Goal: Obtain resource: Obtain resource

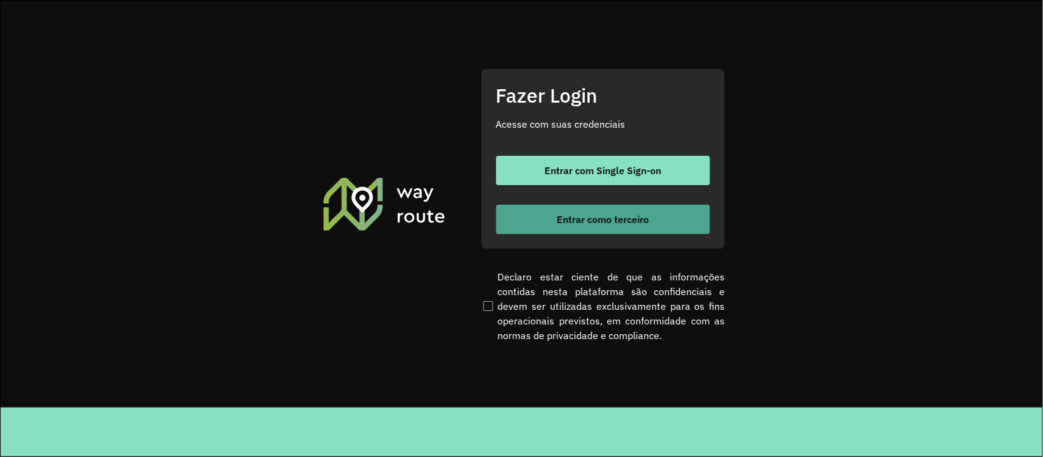
click at [575, 214] on span "Entrar como terceiro" at bounding box center [603, 219] width 92 height 10
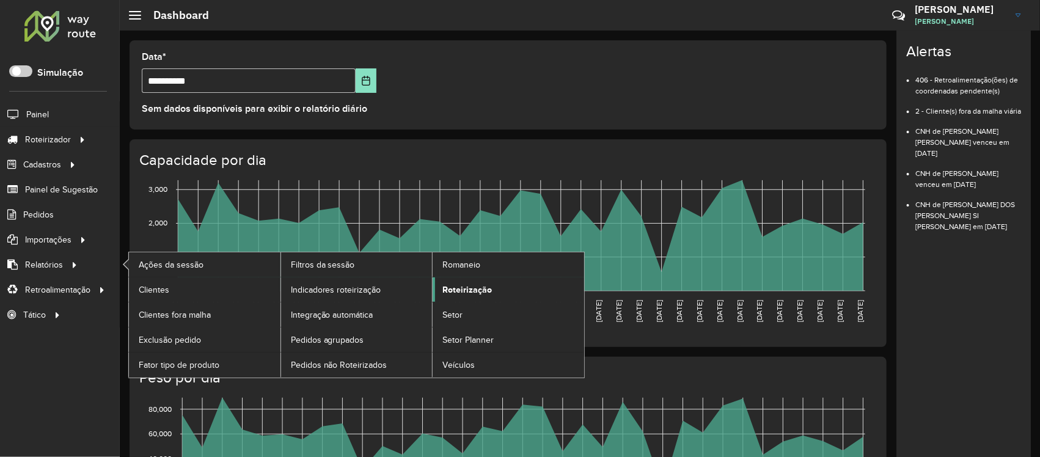
click at [459, 292] on span "Roteirização" at bounding box center [466, 289] width 49 height 13
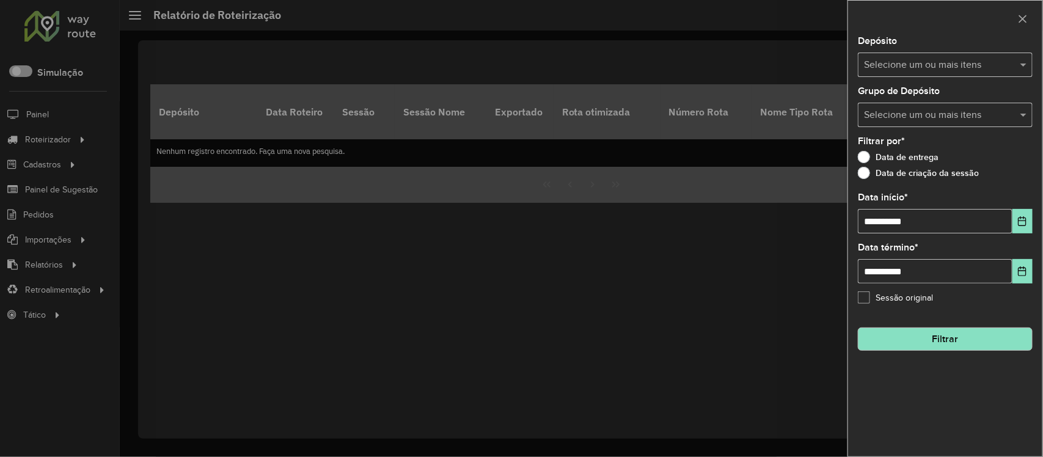
click at [974, 61] on input "text" at bounding box center [939, 65] width 156 height 15
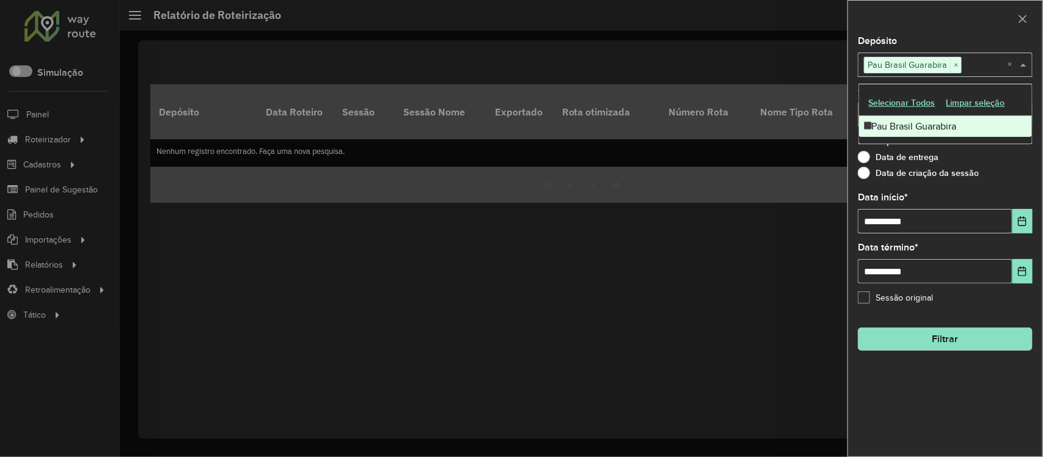
click at [1005, 165] on div "Data de entrega" at bounding box center [945, 160] width 175 height 15
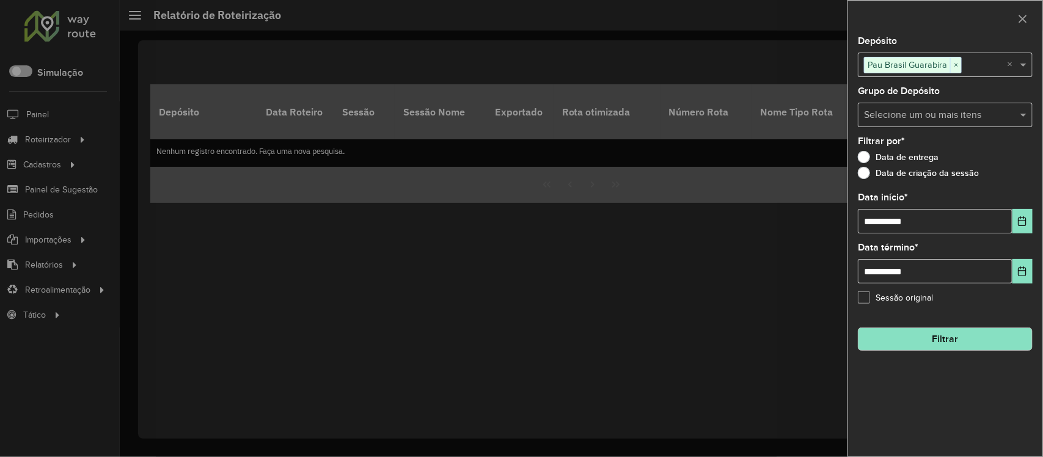
click at [966, 119] on input "text" at bounding box center [939, 115] width 156 height 15
click at [779, 243] on div at bounding box center [521, 228] width 1043 height 457
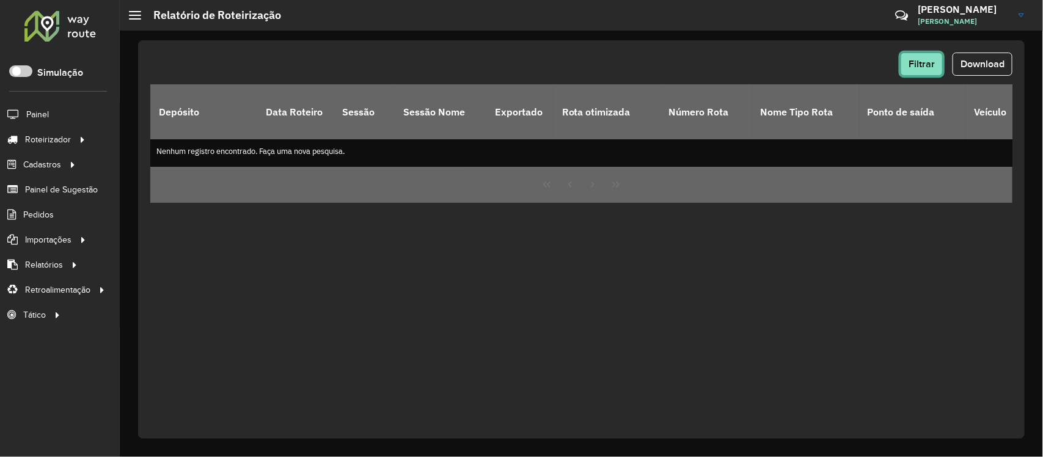
click at [930, 66] on span "Filtrar" at bounding box center [921, 64] width 26 height 10
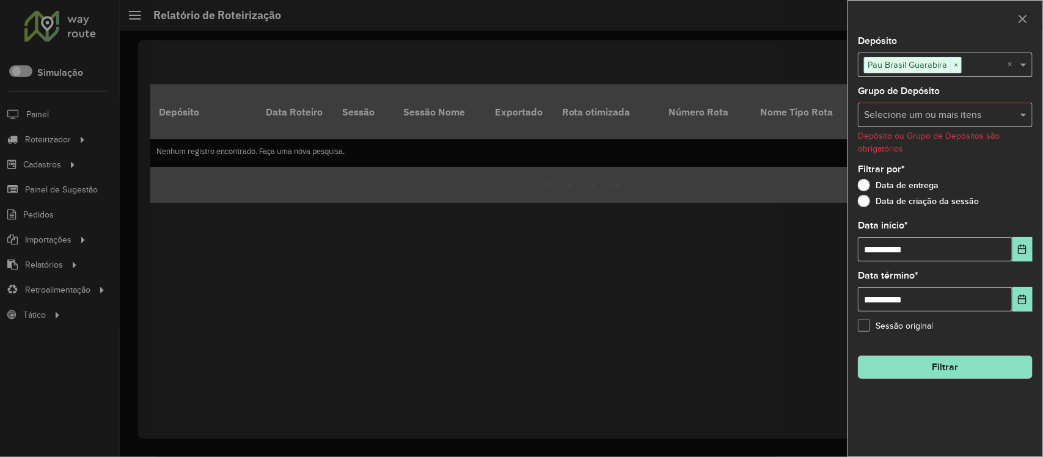
click at [941, 116] on input "text" at bounding box center [939, 115] width 156 height 15
click at [957, 116] on input "text" at bounding box center [939, 115] width 156 height 15
click at [1012, 208] on div "Data de criação da sessão" at bounding box center [945, 204] width 175 height 15
click at [1022, 252] on icon "Choose Date" at bounding box center [1022, 249] width 10 height 10
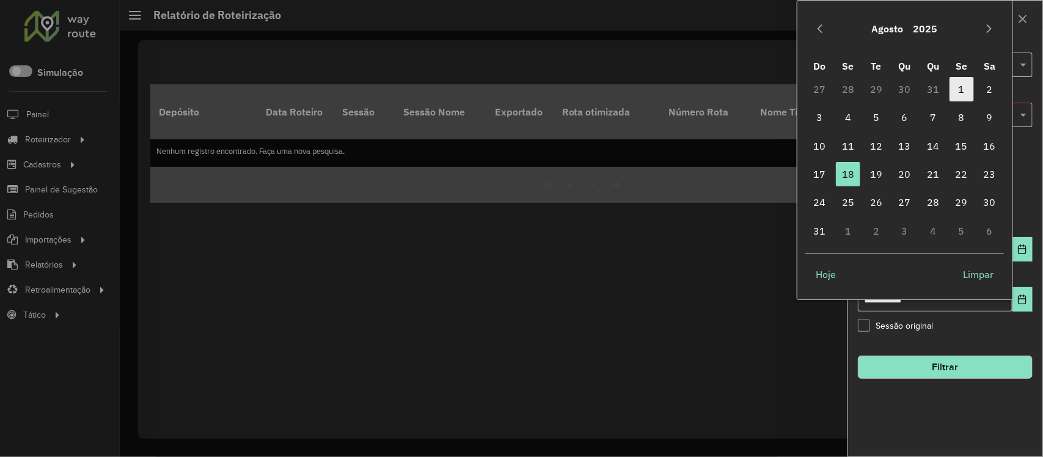
click at [955, 92] on span "1" at bounding box center [961, 89] width 24 height 24
type input "**********"
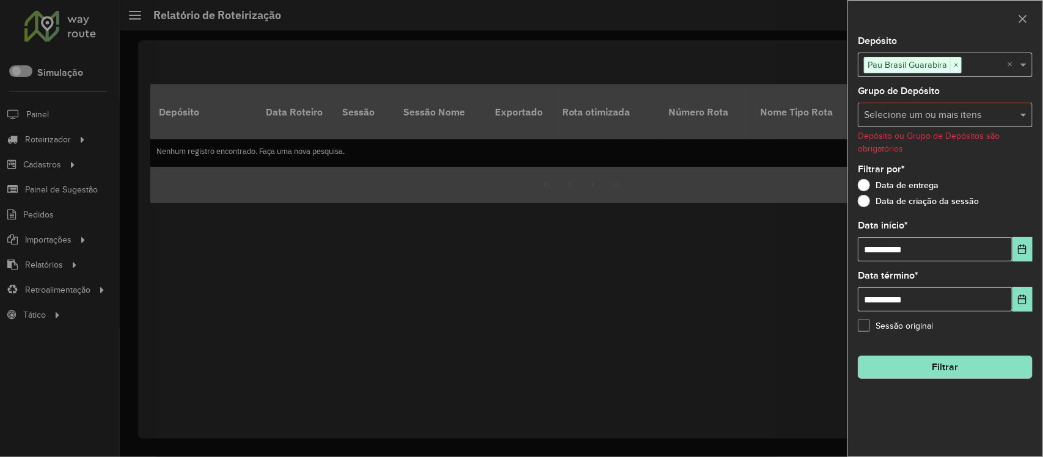
click at [946, 367] on button "Filtrar" at bounding box center [945, 367] width 175 height 23
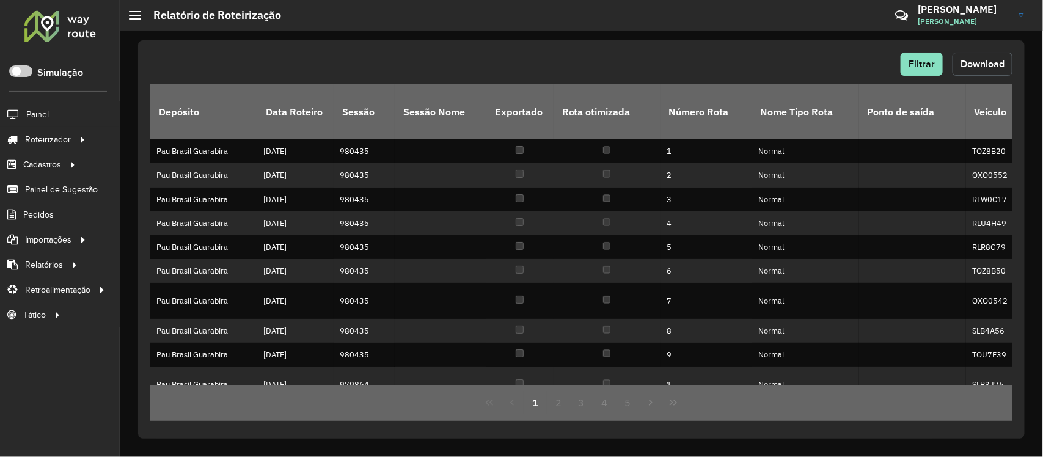
click at [970, 61] on span "Download" at bounding box center [982, 64] width 44 height 10
click at [918, 67] on span "Filtrar" at bounding box center [921, 64] width 26 height 10
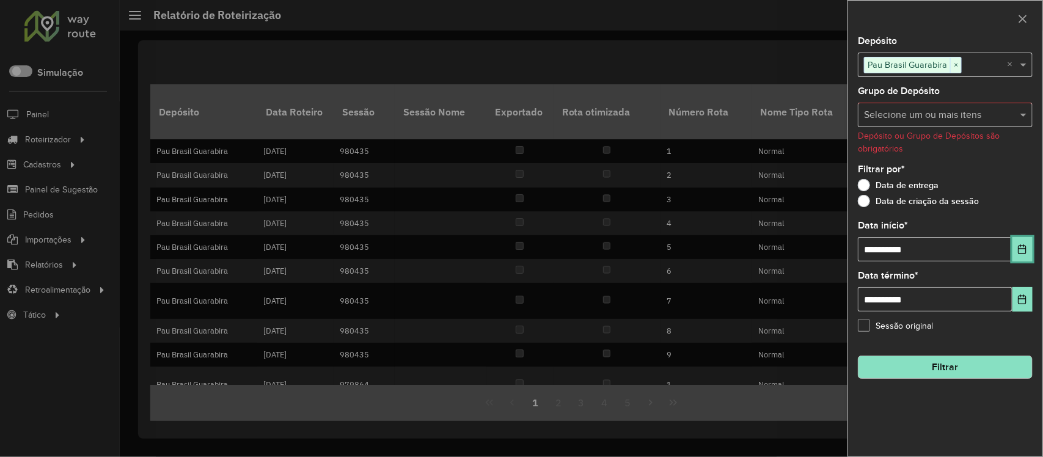
click at [1022, 249] on icon "Choose Date" at bounding box center [1022, 249] width 10 height 10
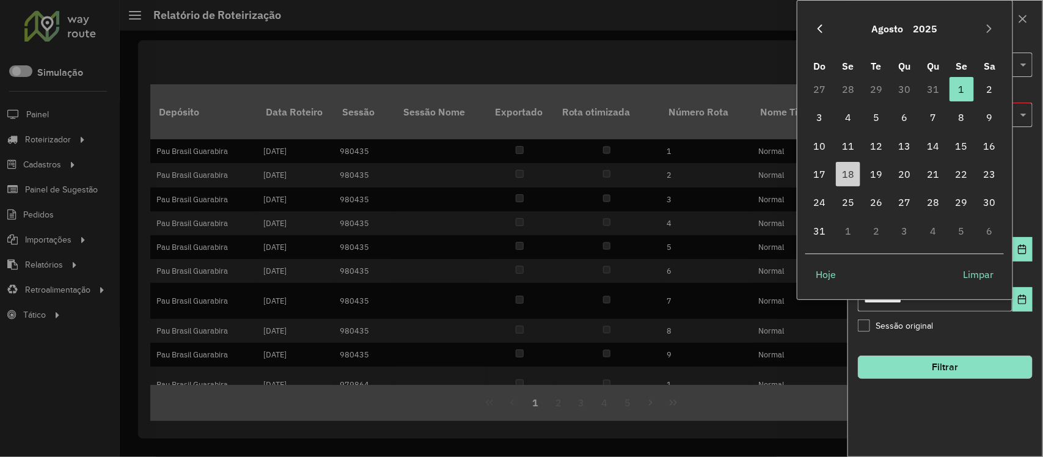
click at [817, 22] on button "Previous Month" at bounding box center [820, 29] width 20 height 20
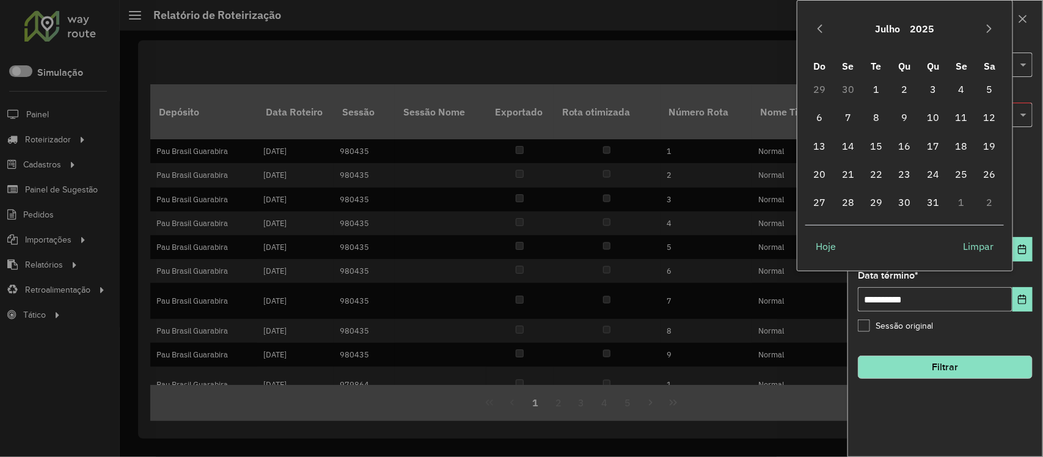
click at [817, 22] on button "Previous Month" at bounding box center [820, 29] width 20 height 20
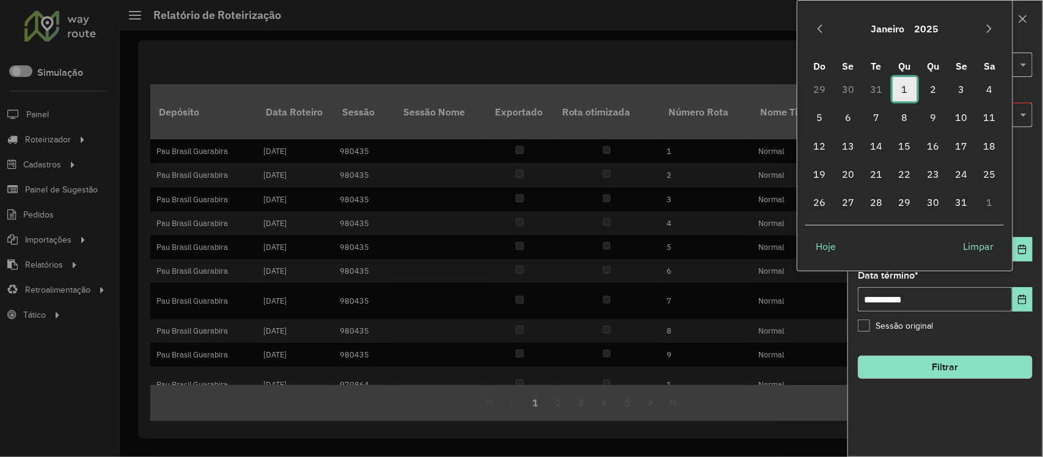
click at [903, 92] on span "1" at bounding box center [905, 89] width 24 height 24
type input "**********"
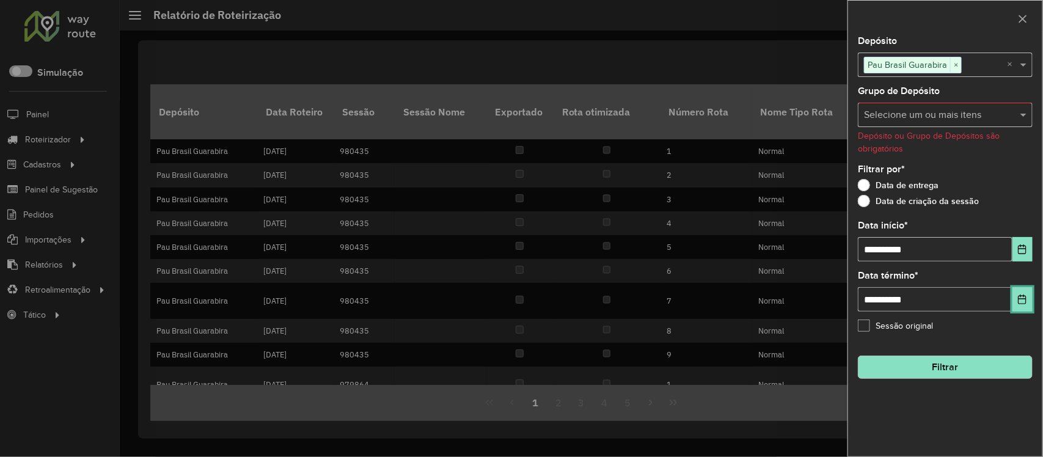
click at [1021, 304] on icon "Choose Date" at bounding box center [1022, 299] width 10 height 10
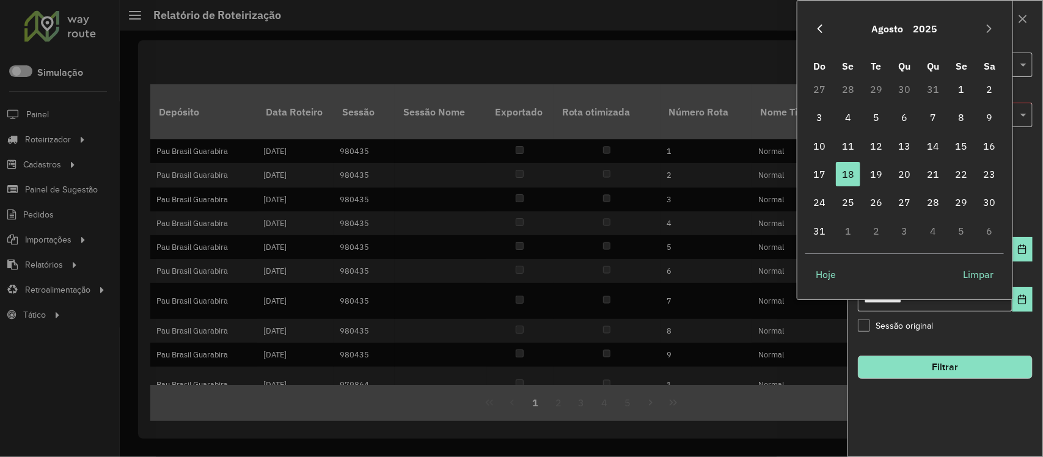
click at [815, 29] on icon "Previous Month" at bounding box center [820, 29] width 10 height 10
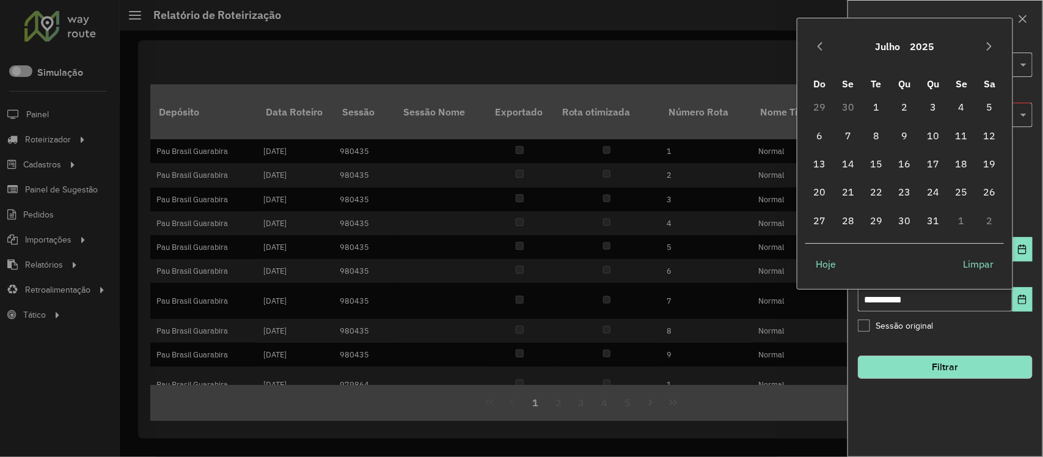
click at [814, 29] on div "Julho 2025" at bounding box center [904, 46] width 199 height 39
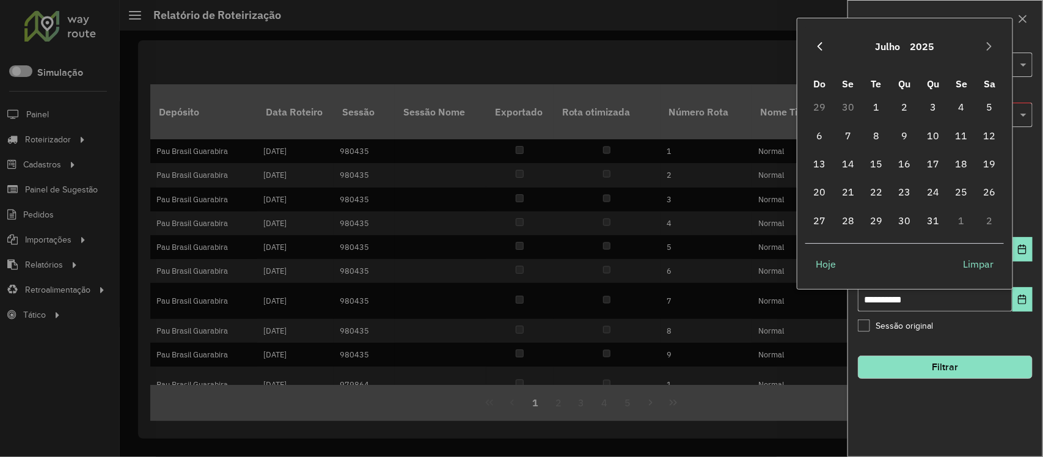
click at [820, 46] on icon "Previous Month" at bounding box center [820, 47] width 10 height 10
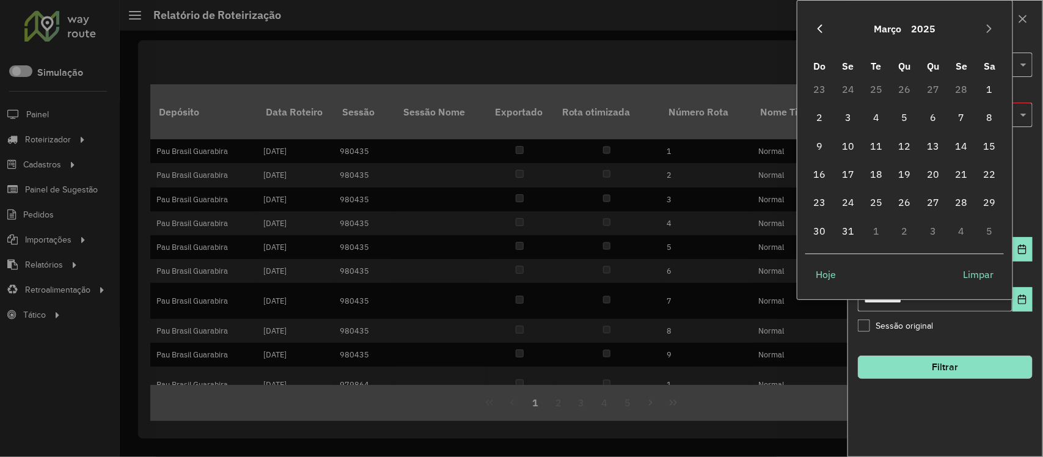
click at [820, 35] on button "Previous Month" at bounding box center [820, 29] width 20 height 20
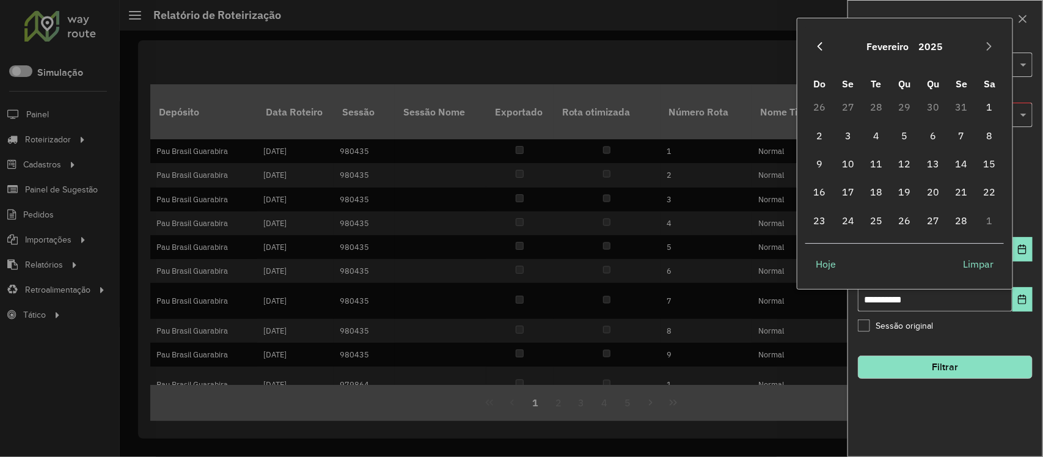
click at [820, 49] on icon "Previous Month" at bounding box center [820, 46] width 5 height 9
click at [960, 222] on span "31" at bounding box center [961, 220] width 24 height 24
type input "**********"
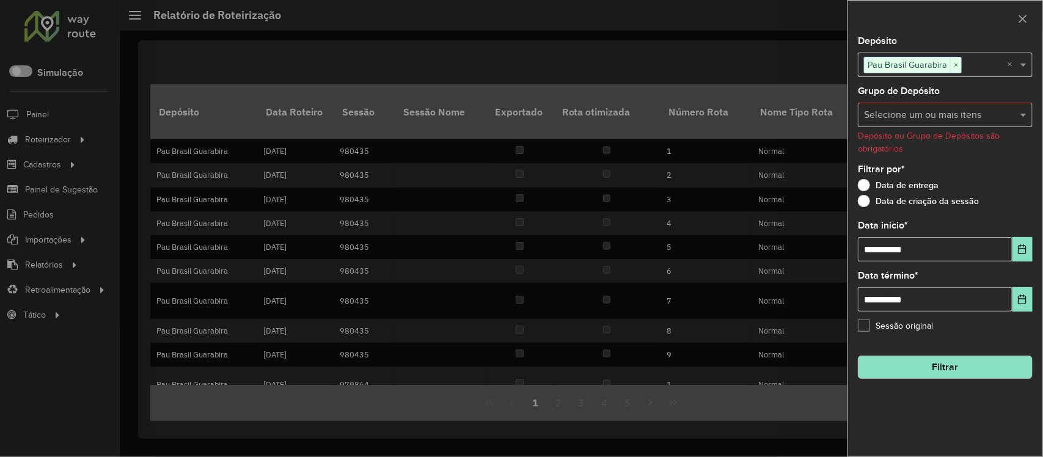
click at [929, 367] on button "Filtrar" at bounding box center [945, 367] width 175 height 23
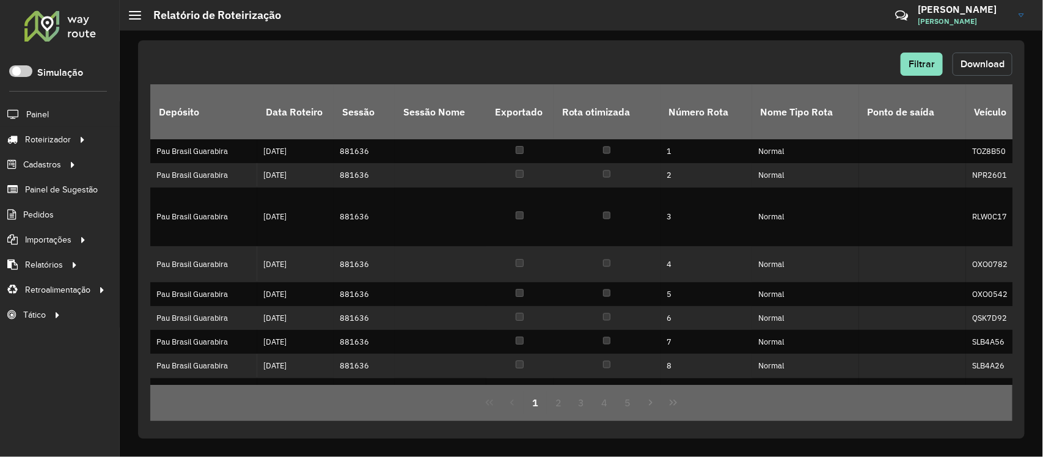
click at [979, 59] on span "Download" at bounding box center [982, 64] width 44 height 10
click at [918, 57] on button "Filtrar" at bounding box center [921, 64] width 42 height 23
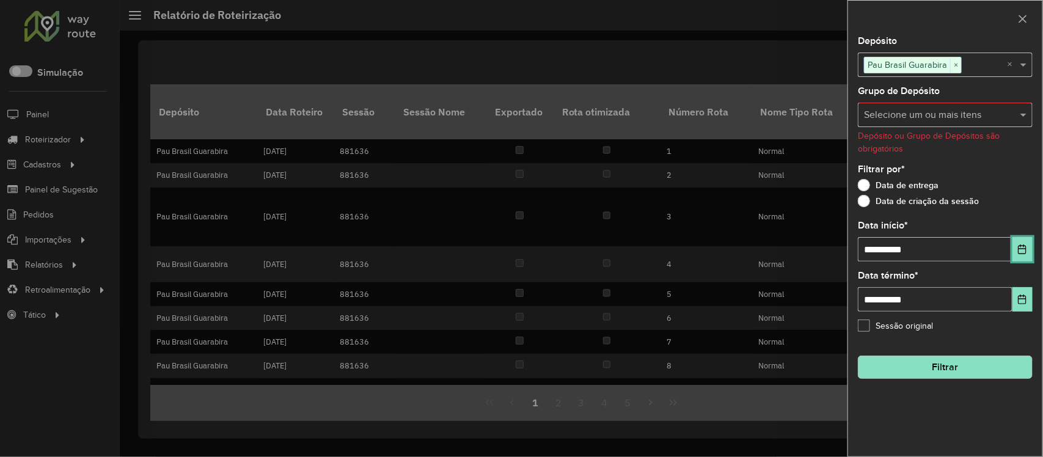
click at [1022, 249] on icon "Choose Date" at bounding box center [1022, 249] width 10 height 10
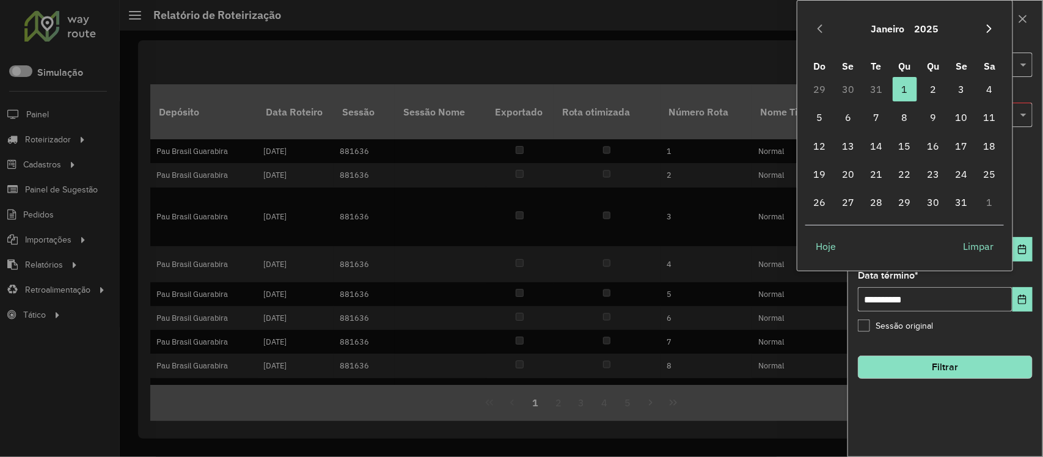
click at [990, 32] on icon "Next Month" at bounding box center [989, 29] width 10 height 10
click at [988, 90] on span "1" at bounding box center [989, 89] width 24 height 24
type input "**********"
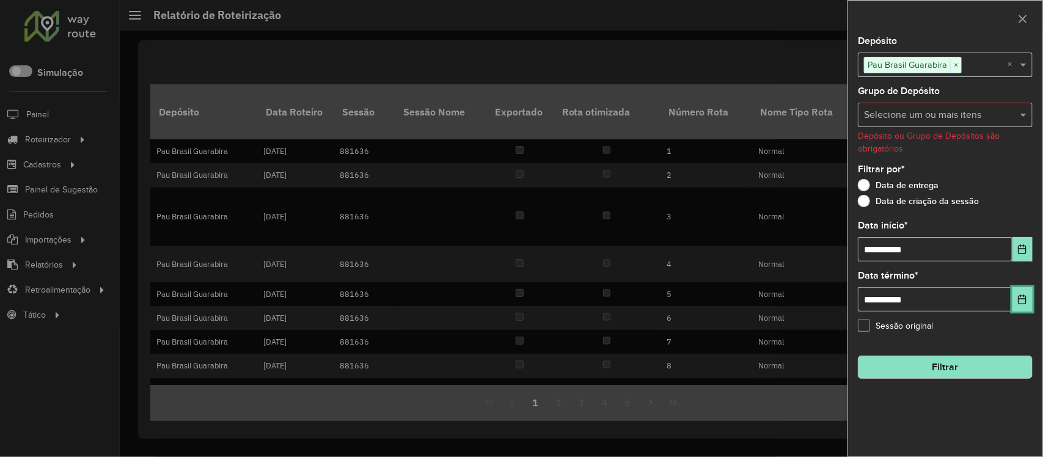
click at [1020, 303] on icon "Choose Date" at bounding box center [1022, 299] width 10 height 10
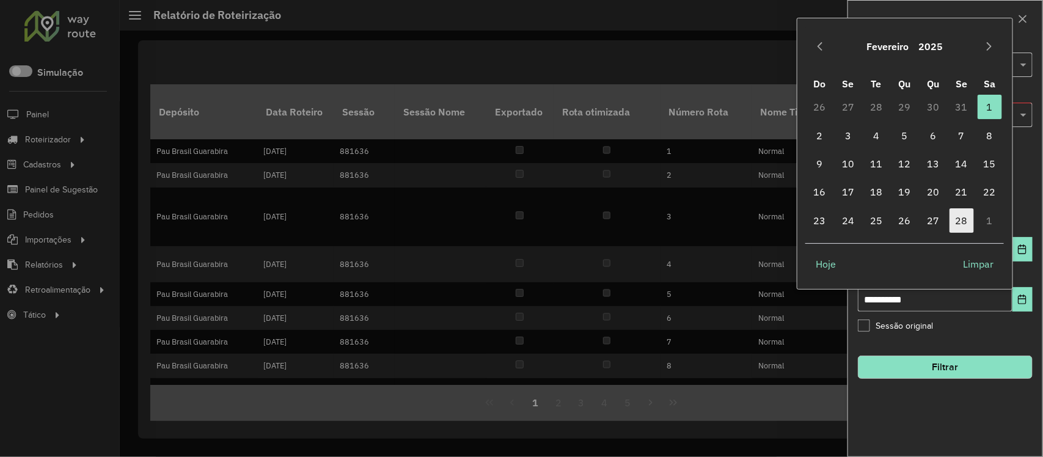
click at [963, 221] on span "28" at bounding box center [961, 220] width 24 height 24
type input "**********"
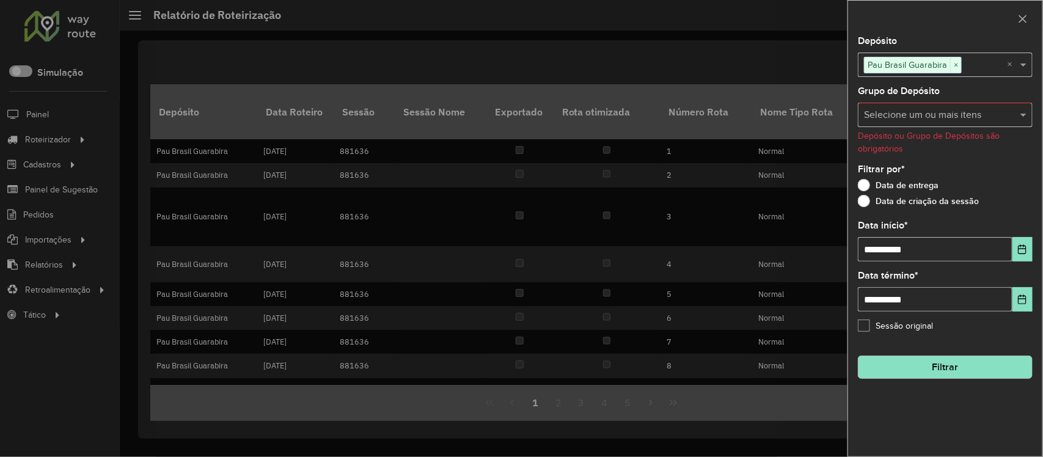
click at [939, 368] on button "Filtrar" at bounding box center [945, 367] width 175 height 23
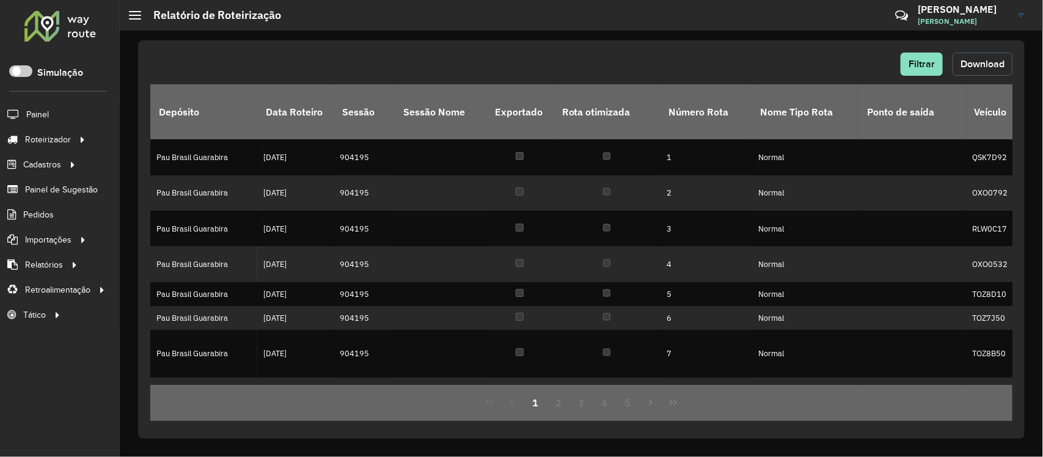
click at [976, 70] on button "Download" at bounding box center [982, 64] width 60 height 23
click at [927, 65] on span "Filtrar" at bounding box center [921, 64] width 26 height 10
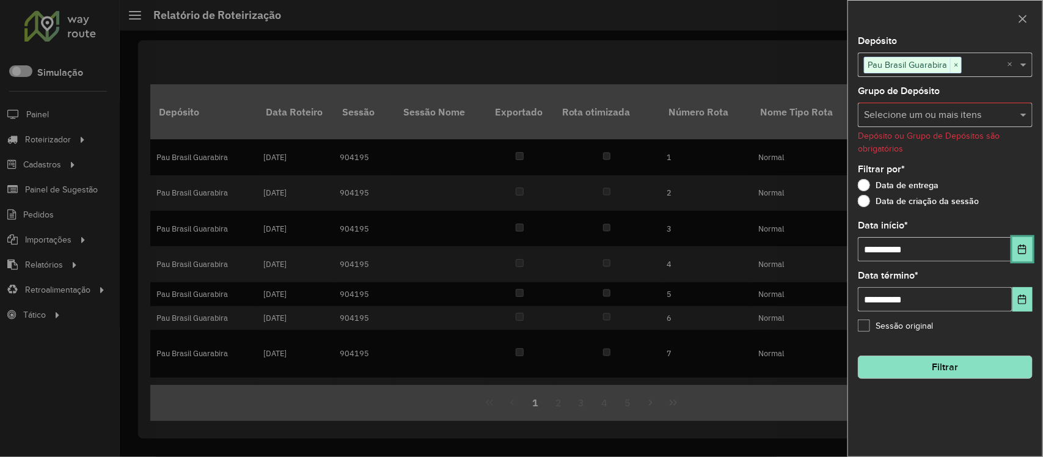
click at [1021, 252] on icon "Choose Date" at bounding box center [1022, 249] width 10 height 10
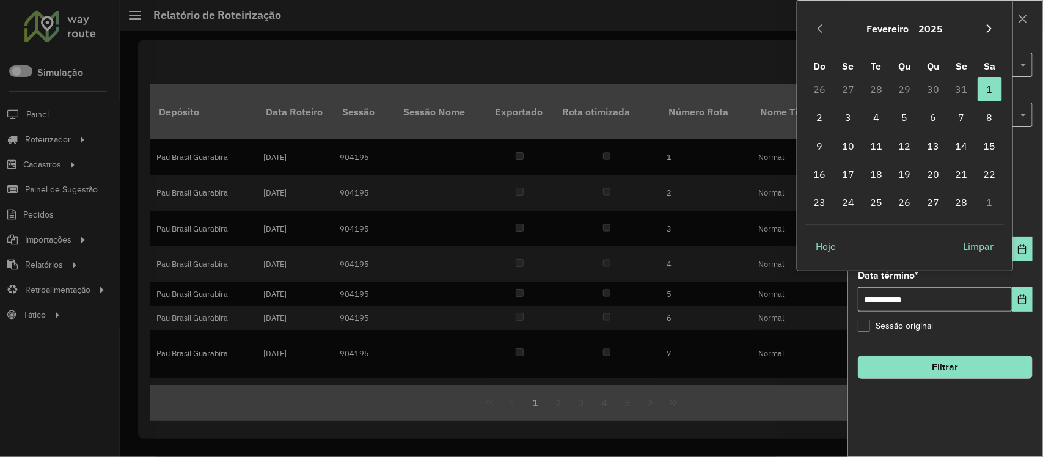
click at [985, 27] on icon "Next Month" at bounding box center [989, 29] width 10 height 10
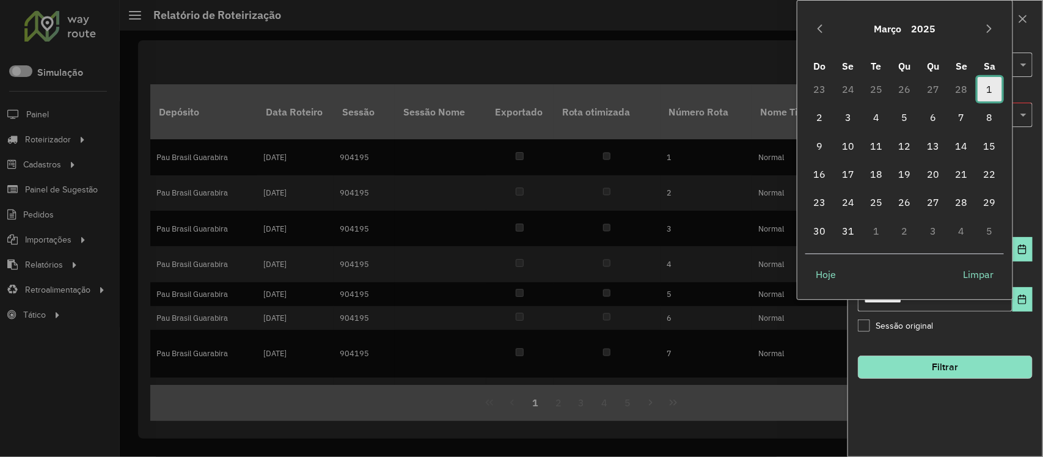
click at [988, 86] on span "1" at bounding box center [989, 89] width 24 height 24
type input "**********"
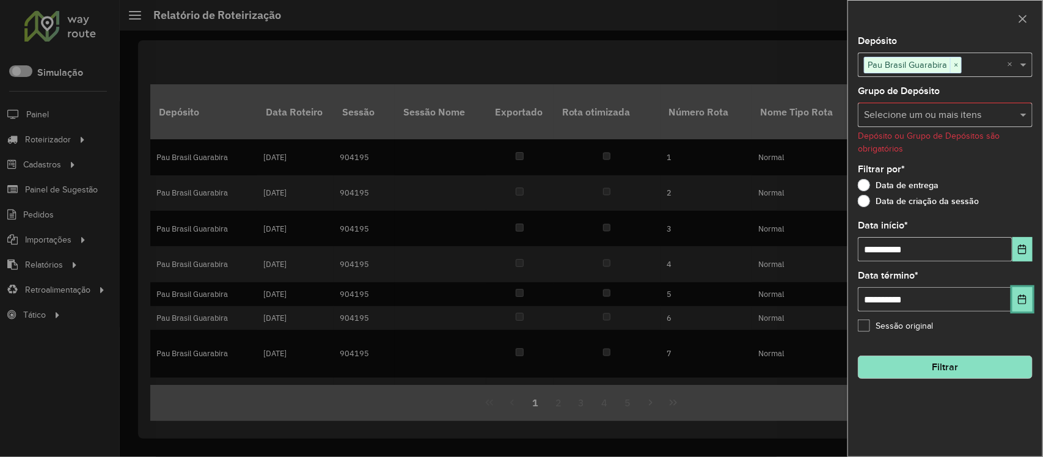
click at [1019, 307] on button "Choose Date" at bounding box center [1022, 299] width 20 height 24
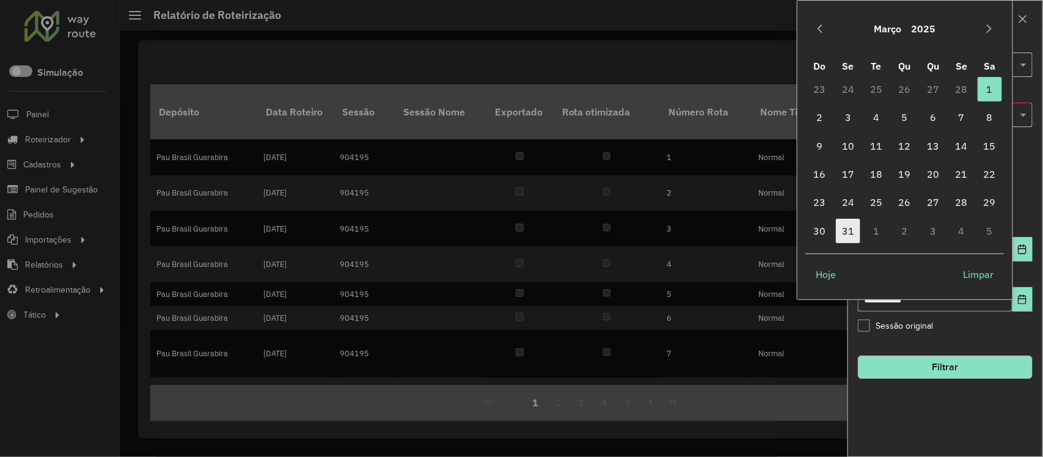
click at [845, 227] on span "31" at bounding box center [848, 231] width 24 height 24
type input "**********"
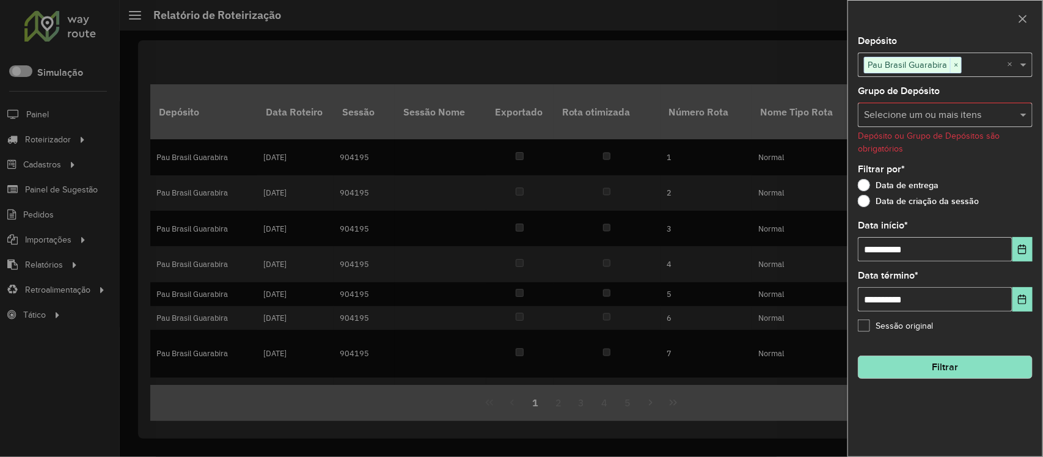
click at [939, 362] on button "Filtrar" at bounding box center [945, 367] width 175 height 23
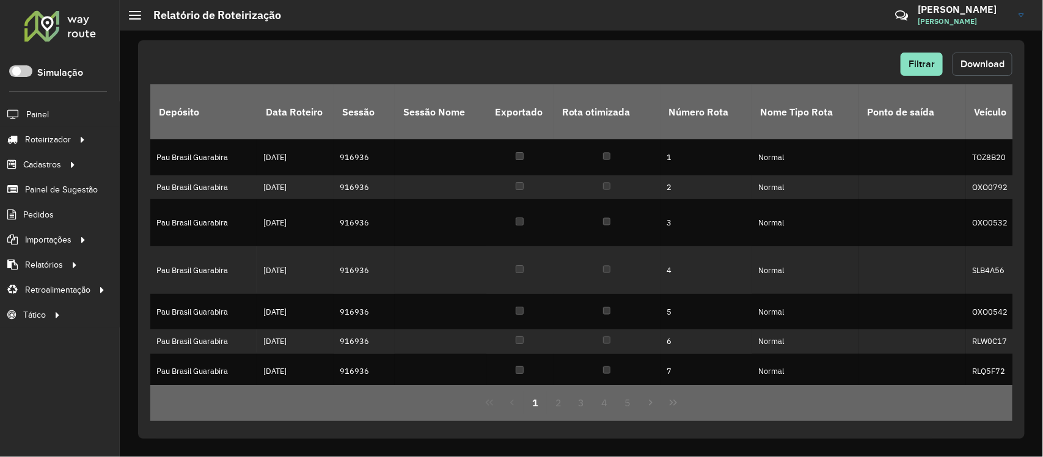
click at [965, 64] on span "Download" at bounding box center [982, 64] width 44 height 10
click at [921, 62] on span "Filtrar" at bounding box center [921, 64] width 26 height 10
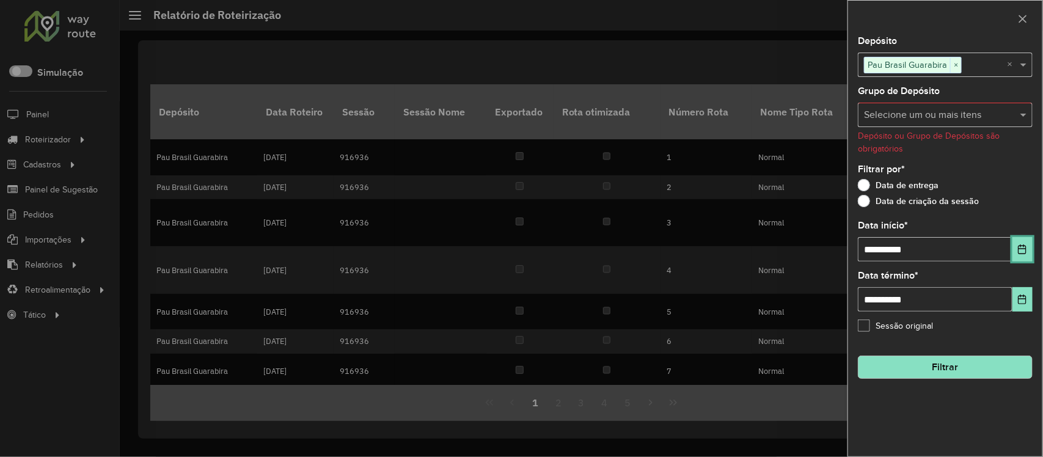
click at [1022, 246] on icon "Choose Date" at bounding box center [1022, 249] width 10 height 10
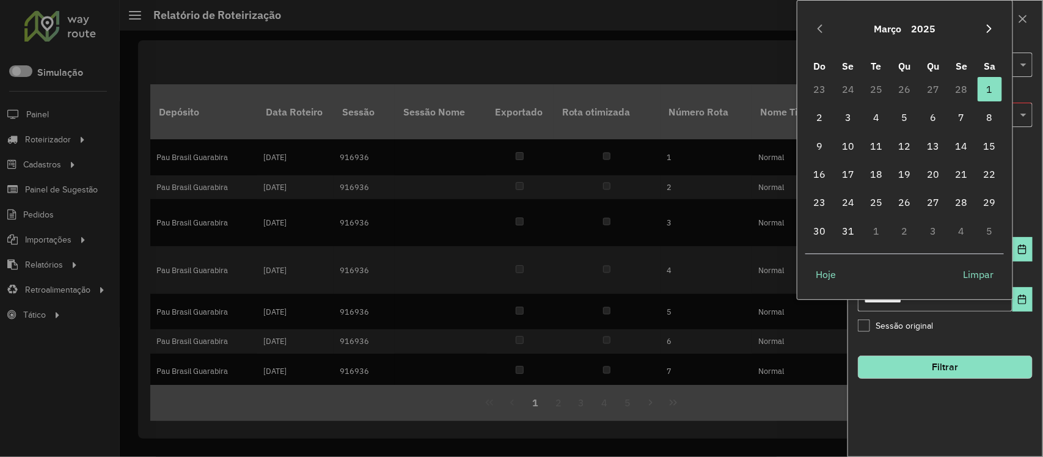
click at [991, 23] on button "Next Month" at bounding box center [989, 29] width 20 height 20
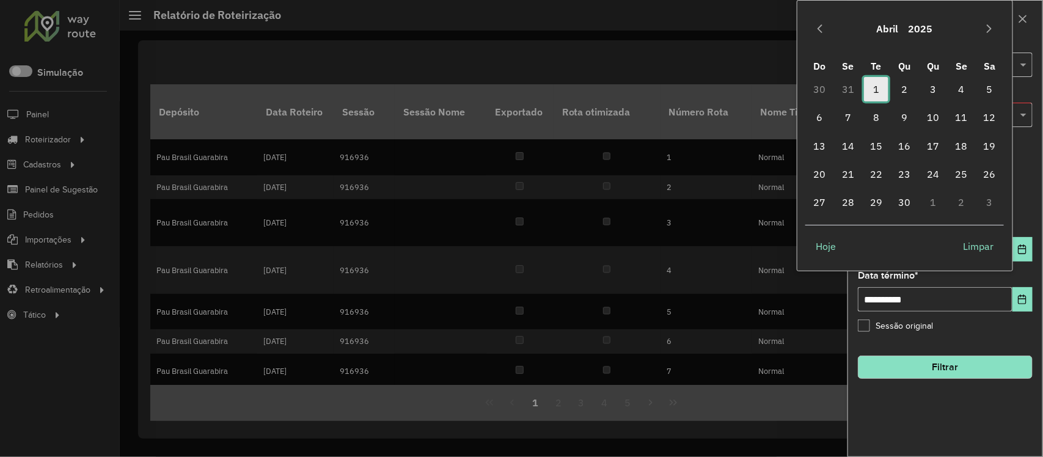
click at [871, 84] on span "1" at bounding box center [876, 89] width 24 height 24
type input "**********"
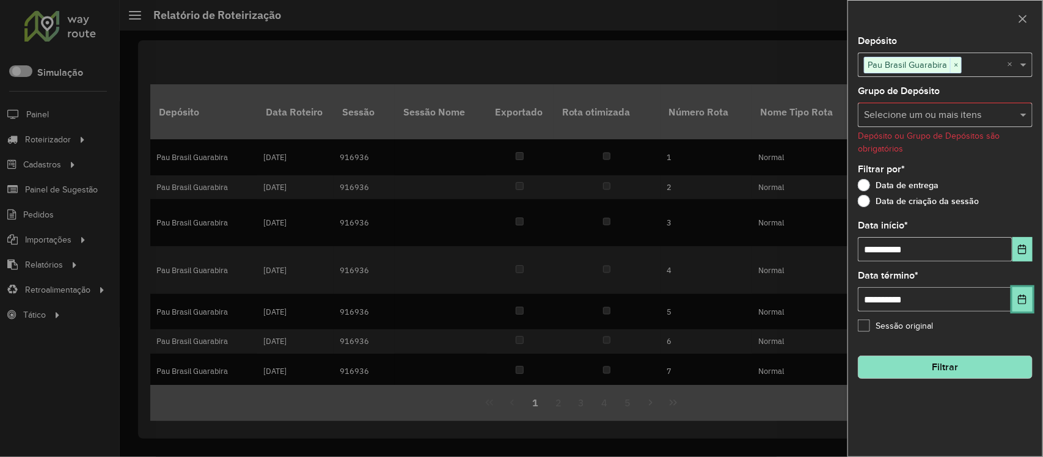
click at [1018, 307] on button "Choose Date" at bounding box center [1022, 299] width 20 height 24
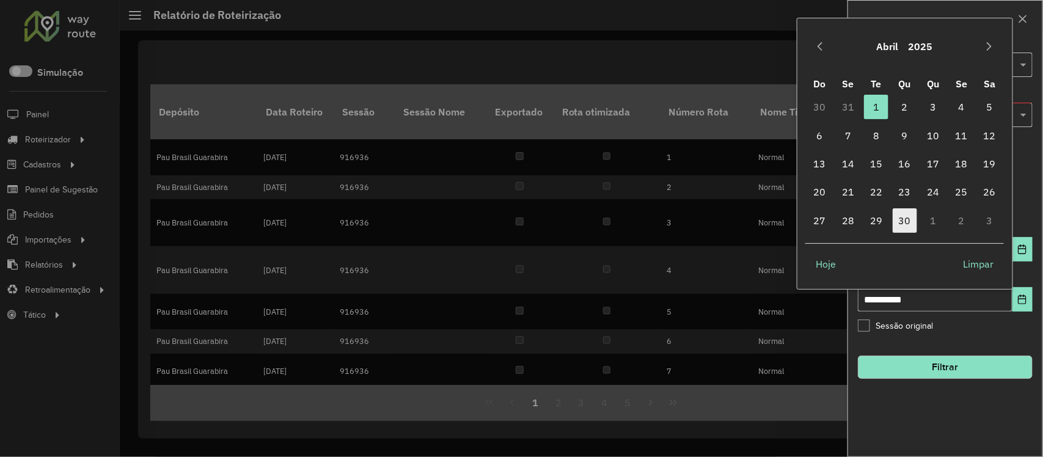
click at [905, 220] on span "30" at bounding box center [905, 220] width 24 height 24
type input "**********"
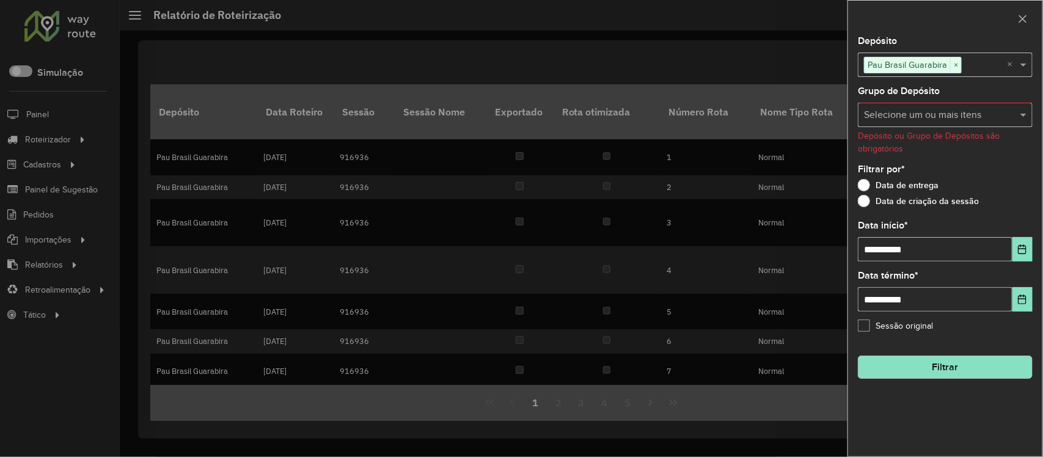
click at [939, 362] on button "Filtrar" at bounding box center [945, 367] width 175 height 23
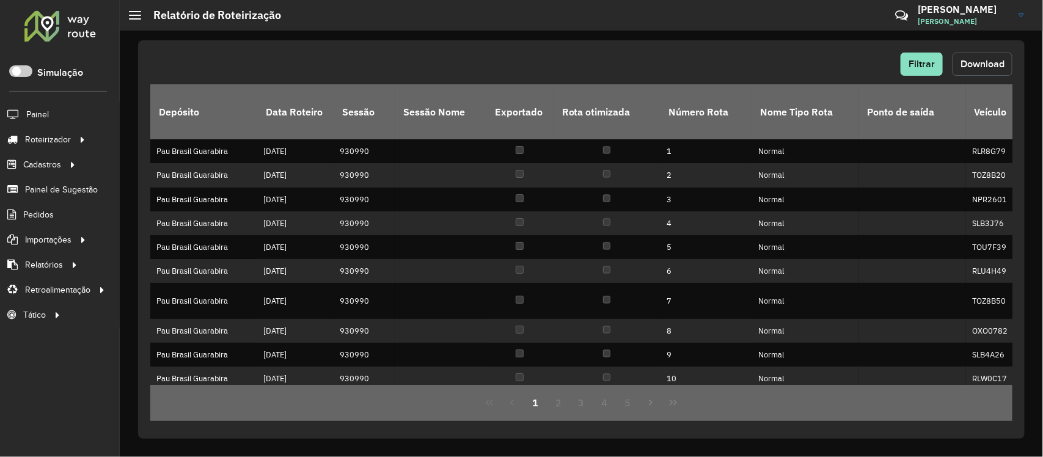
click at [972, 66] on span "Download" at bounding box center [982, 64] width 44 height 10
click at [915, 59] on span "Filtrar" at bounding box center [921, 64] width 26 height 10
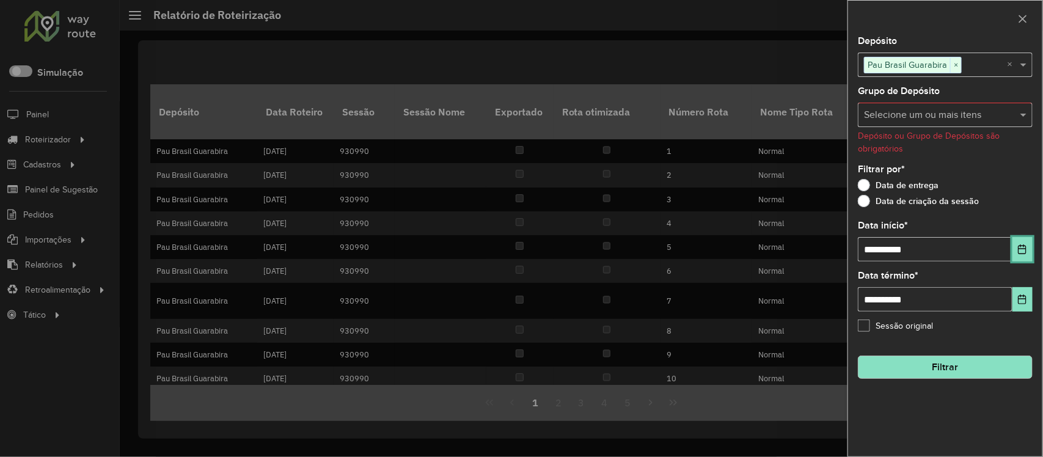
click at [1021, 254] on icon "Choose Date" at bounding box center [1022, 249] width 10 height 10
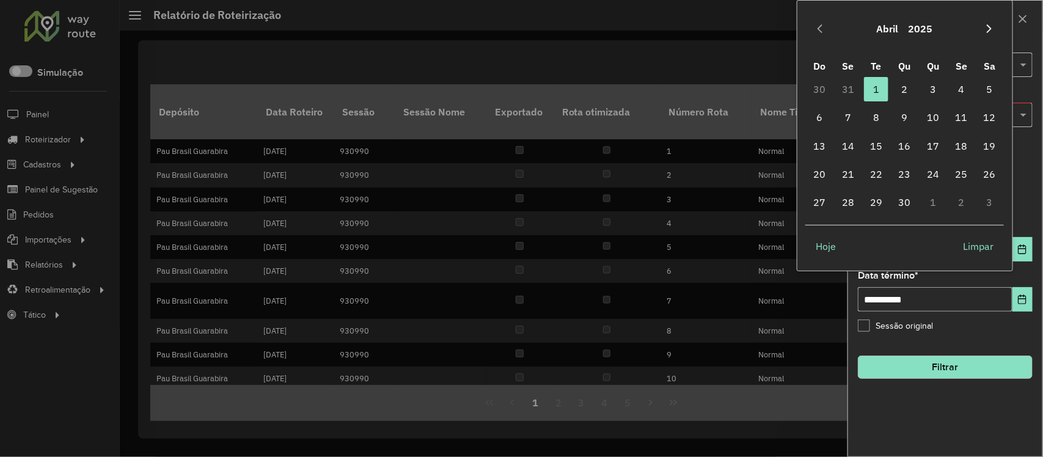
click at [992, 32] on icon "Next Month" at bounding box center [989, 29] width 10 height 10
click at [929, 84] on span "1" at bounding box center [933, 89] width 24 height 24
type input "**********"
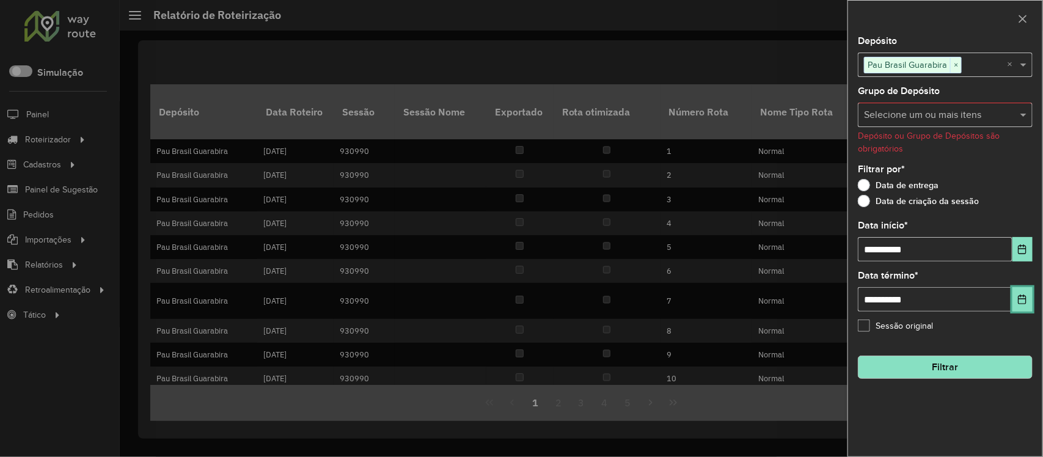
click at [1015, 296] on button "Choose Date" at bounding box center [1022, 299] width 20 height 24
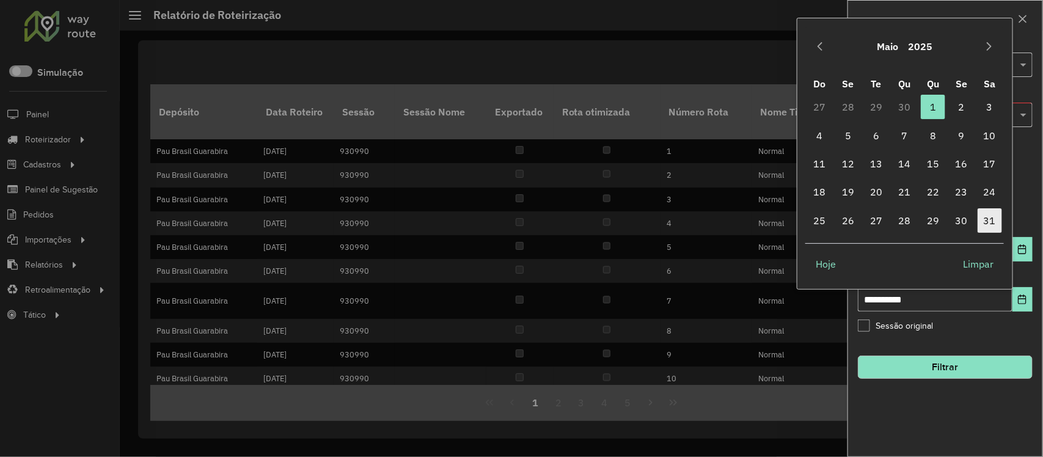
click at [985, 221] on span "31" at bounding box center [989, 220] width 24 height 24
type input "**********"
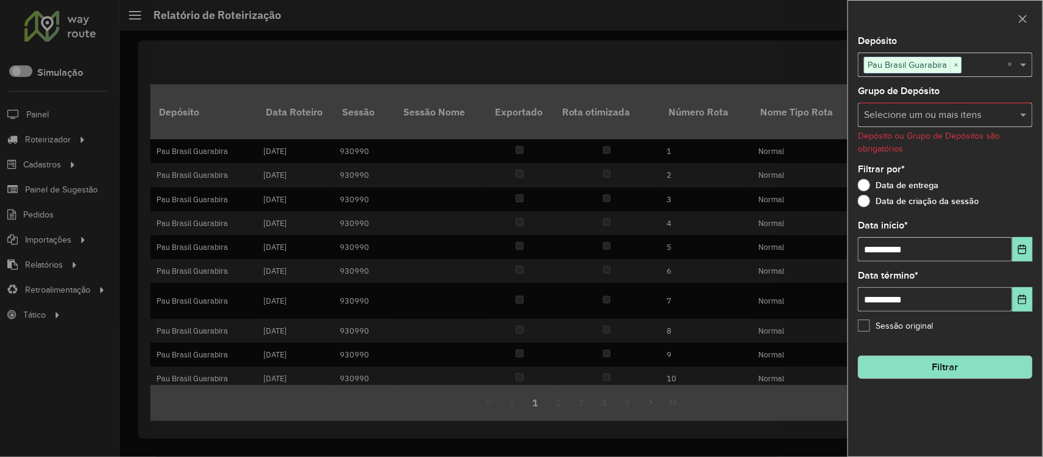
click at [951, 365] on button "Filtrar" at bounding box center [945, 367] width 175 height 23
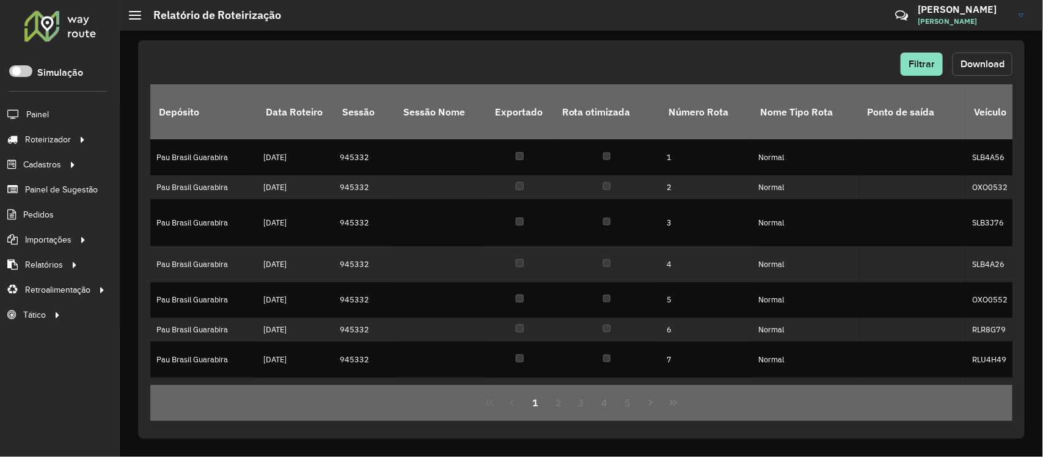
click at [970, 64] on span "Download" at bounding box center [982, 64] width 44 height 10
click at [919, 64] on span "Filtrar" at bounding box center [921, 64] width 26 height 10
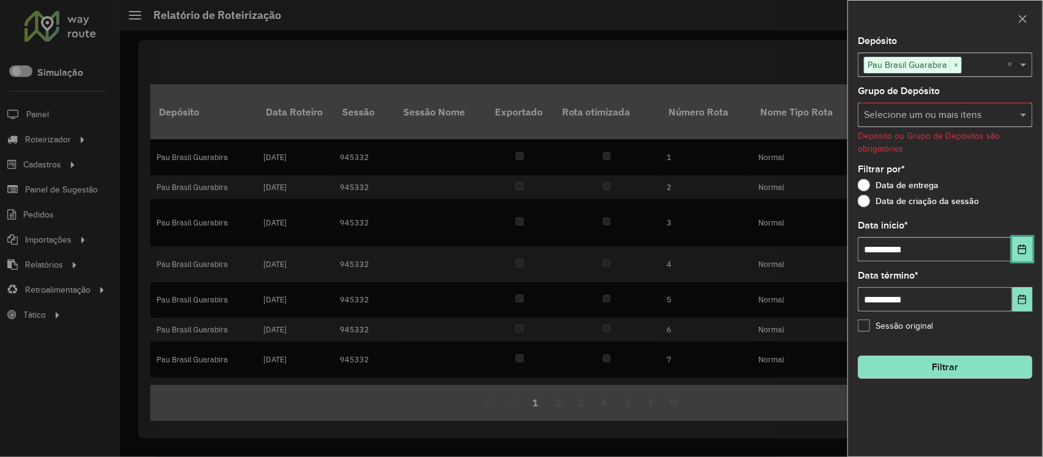
click at [1021, 251] on icon "Choose Date" at bounding box center [1022, 249] width 10 height 10
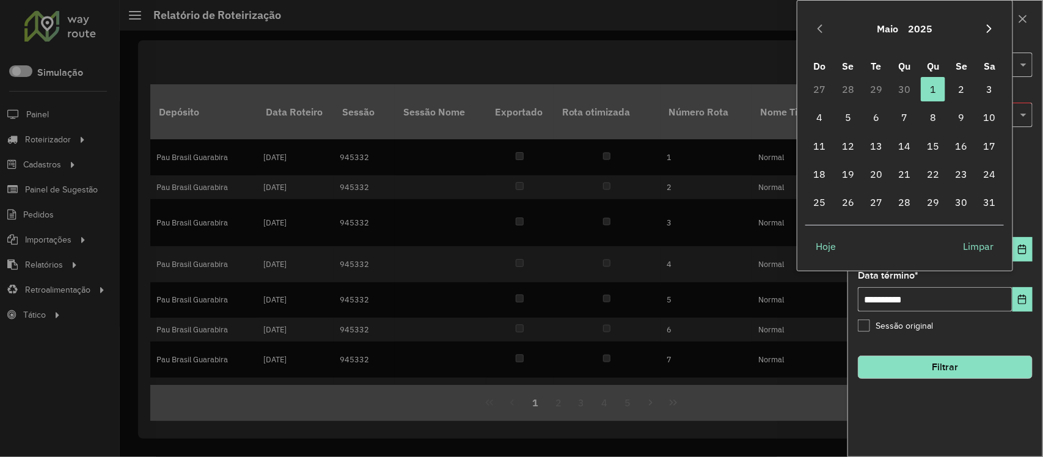
click at [984, 26] on icon "Next Month" at bounding box center [989, 29] width 10 height 10
click at [820, 84] on span "1" at bounding box center [820, 89] width 24 height 24
type input "**********"
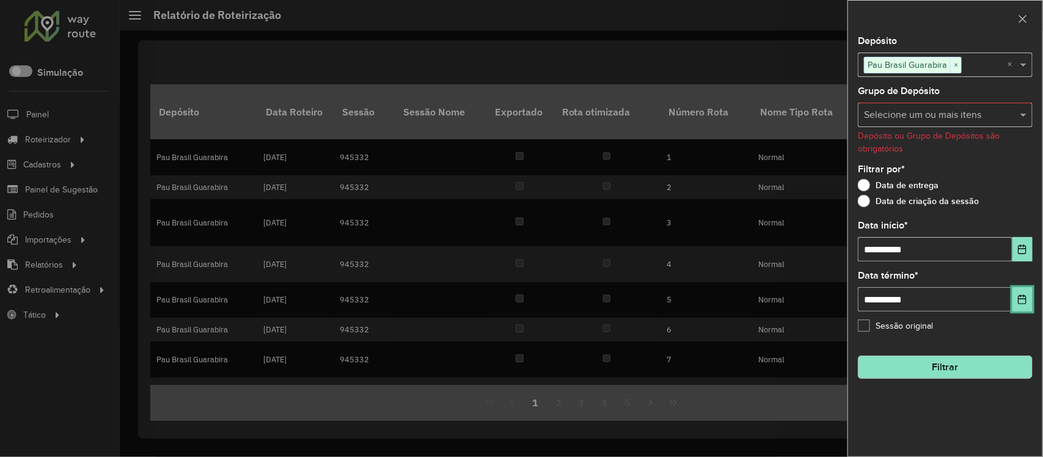
click at [1022, 304] on icon "Choose Date" at bounding box center [1022, 299] width 8 height 10
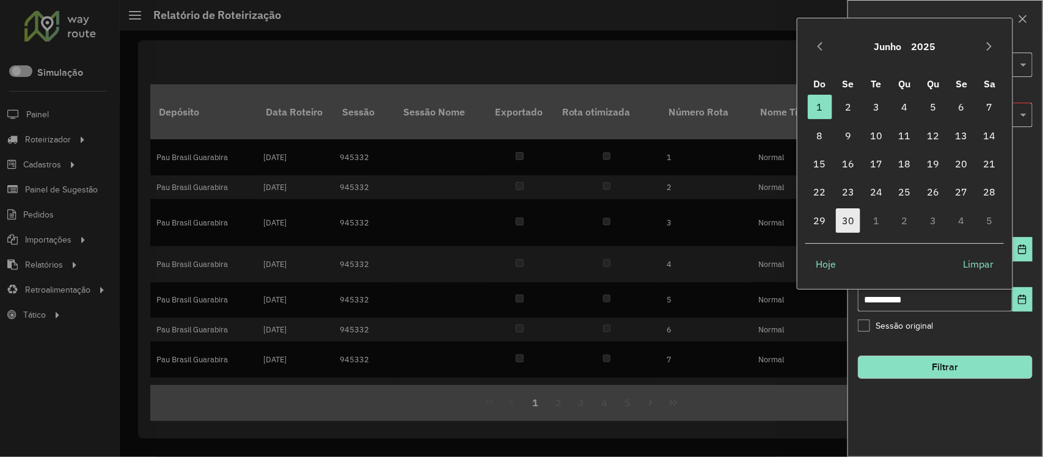
click at [850, 220] on span "30" at bounding box center [848, 220] width 24 height 24
type input "**********"
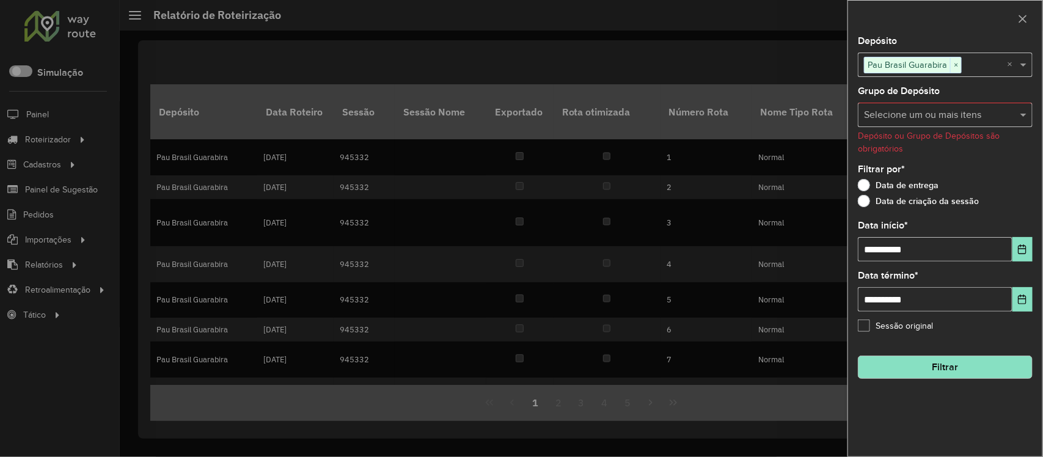
click at [941, 368] on button "Filtrar" at bounding box center [945, 367] width 175 height 23
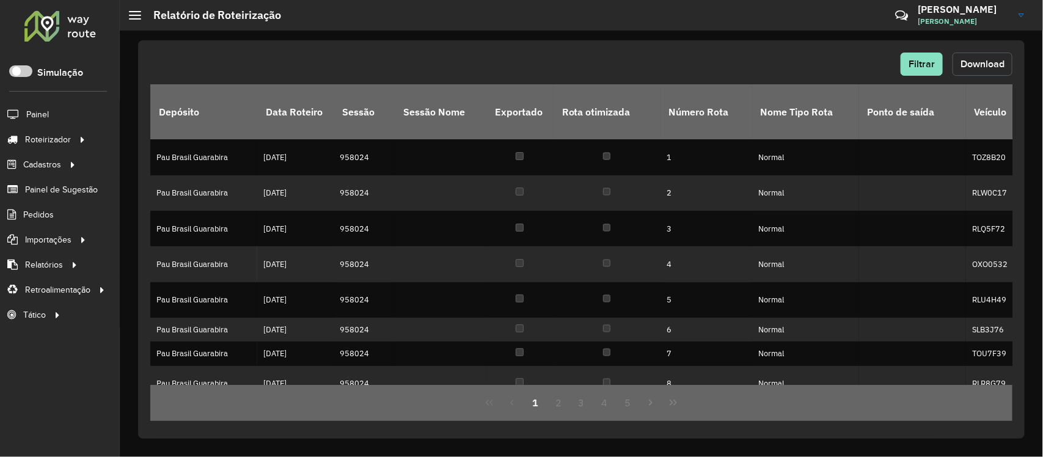
click at [974, 66] on span "Download" at bounding box center [982, 64] width 44 height 10
click at [909, 59] on span "Filtrar" at bounding box center [921, 64] width 26 height 10
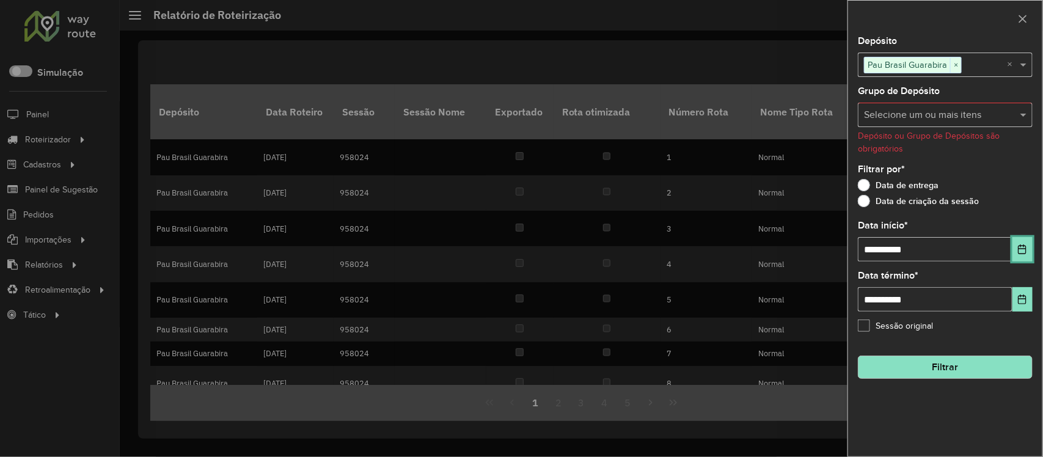
click at [1019, 252] on icon "Choose Date" at bounding box center [1022, 249] width 10 height 10
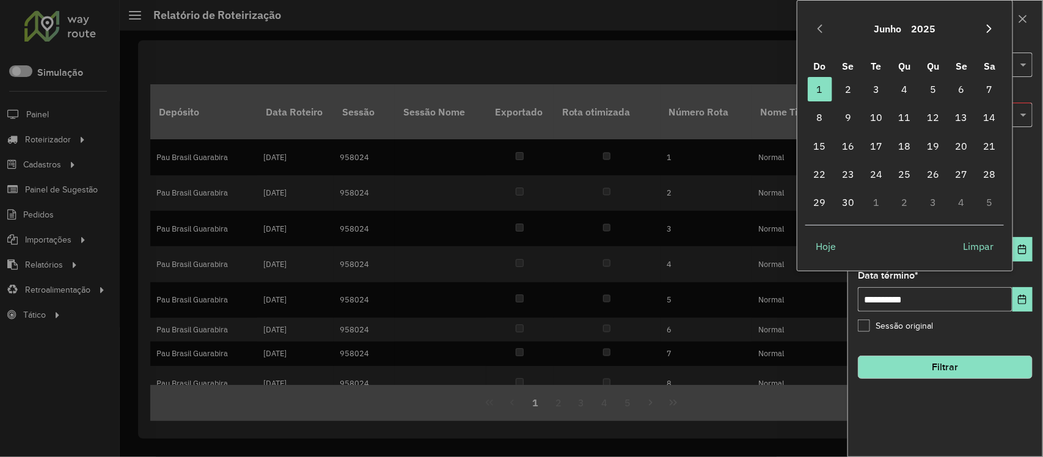
click at [984, 26] on icon "Next Month" at bounding box center [989, 29] width 10 height 10
click at [880, 90] on span "1" at bounding box center [876, 89] width 24 height 24
type input "**********"
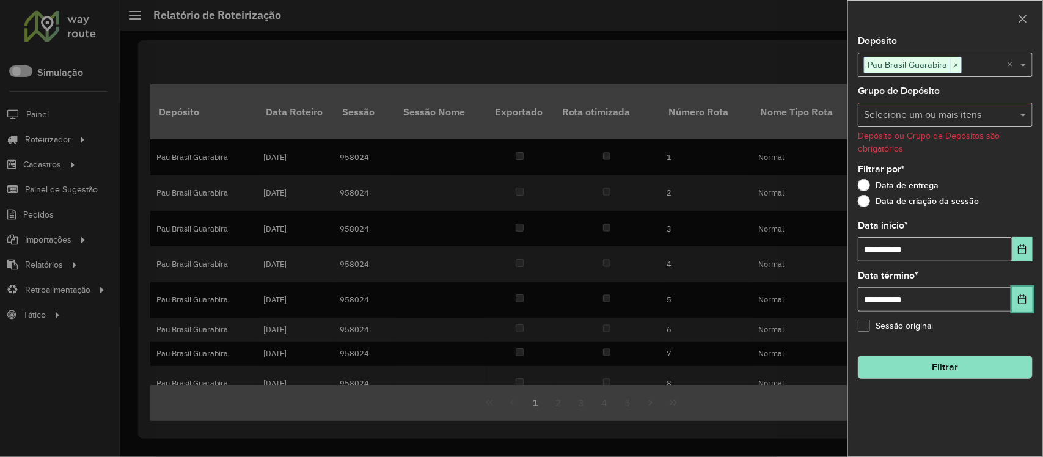
click at [1020, 304] on icon "Choose Date" at bounding box center [1022, 299] width 10 height 10
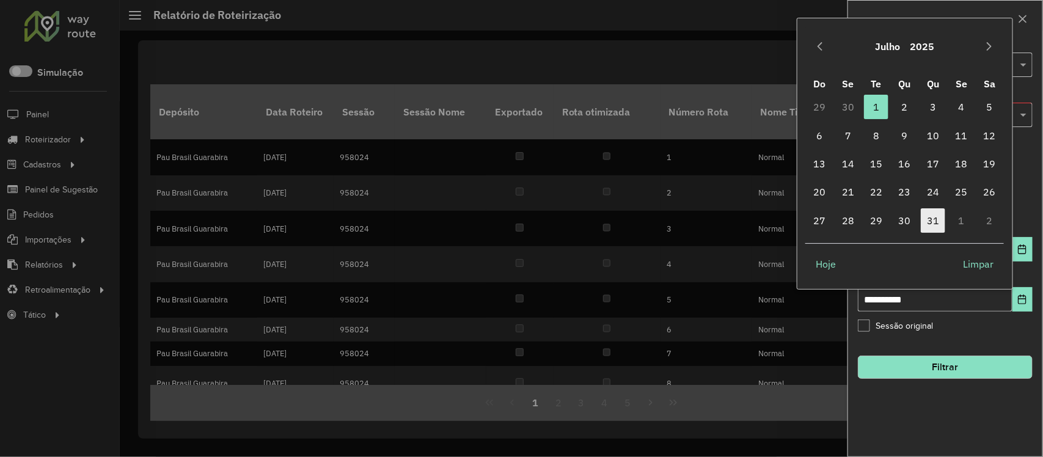
click at [929, 216] on span "31" at bounding box center [933, 220] width 24 height 24
type input "**********"
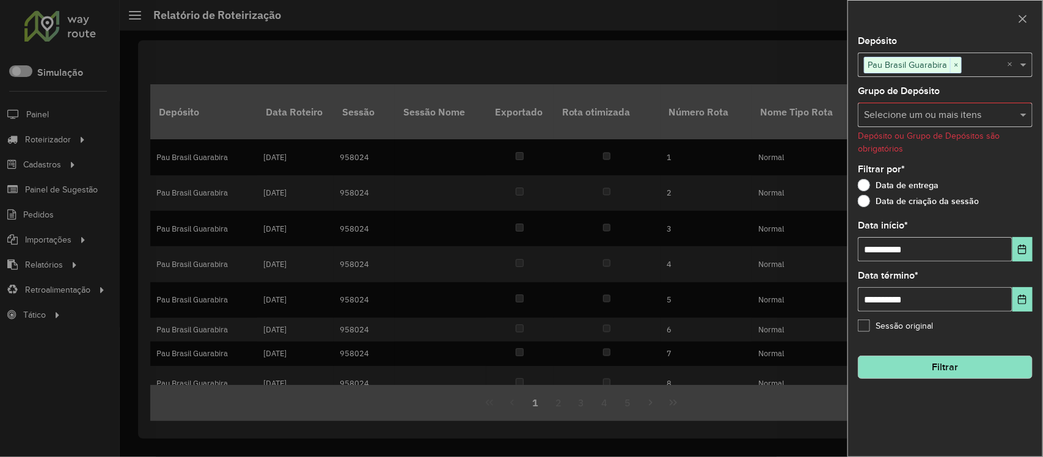
click at [944, 367] on button "Filtrar" at bounding box center [945, 367] width 175 height 23
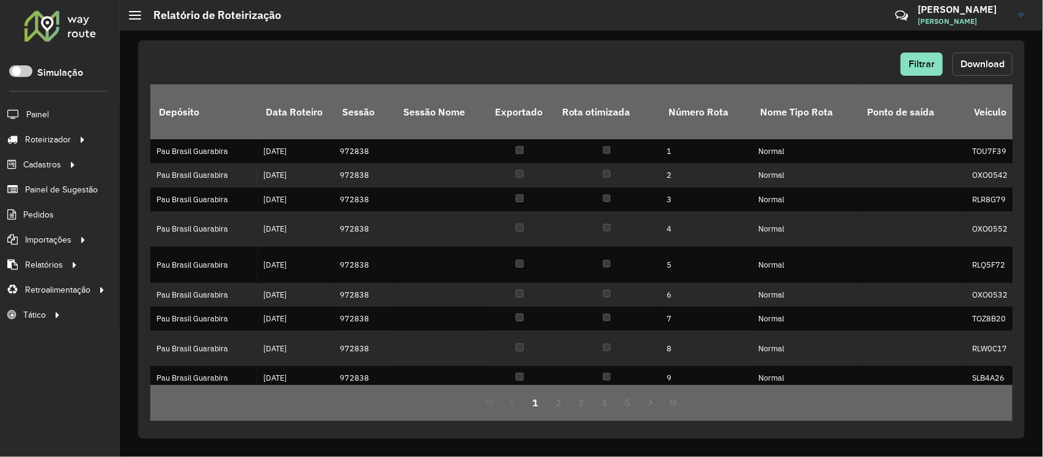
click at [973, 64] on span "Download" at bounding box center [982, 64] width 44 height 10
click at [918, 62] on span "Filtrar" at bounding box center [921, 64] width 26 height 10
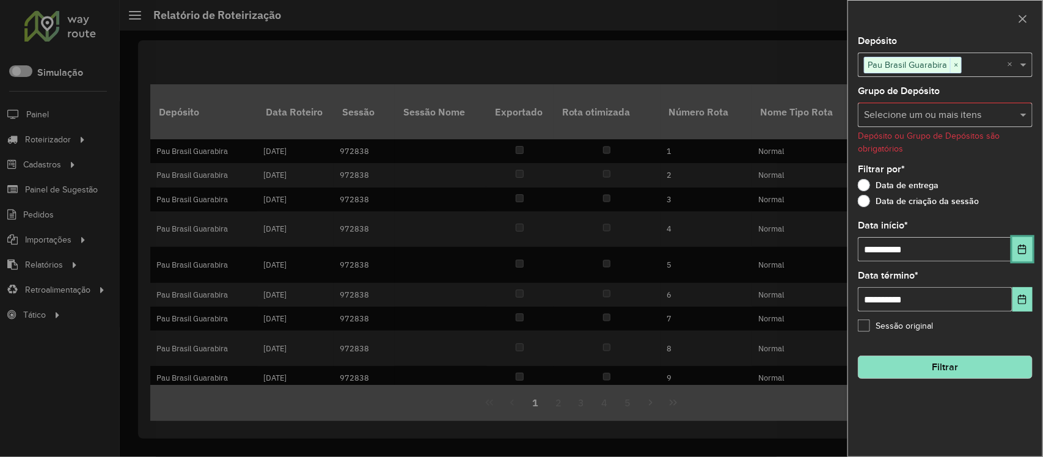
click at [1018, 254] on icon "Choose Date" at bounding box center [1022, 249] width 10 height 10
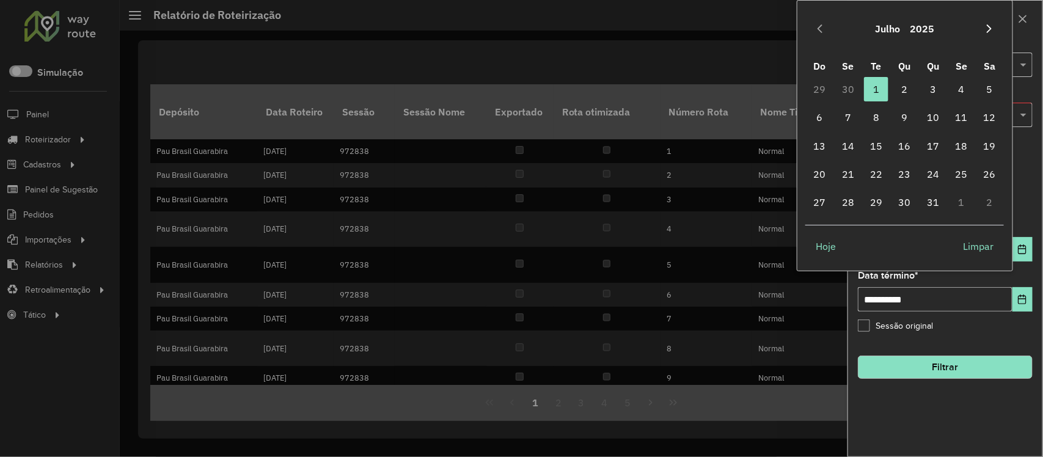
click at [987, 28] on icon "Next Month" at bounding box center [989, 29] width 10 height 10
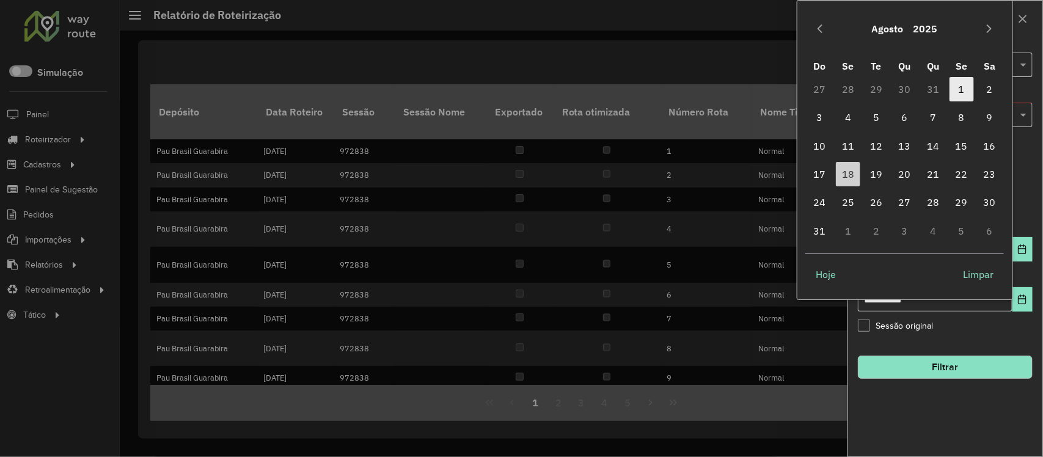
click at [954, 83] on span "1" at bounding box center [961, 89] width 24 height 24
type input "**********"
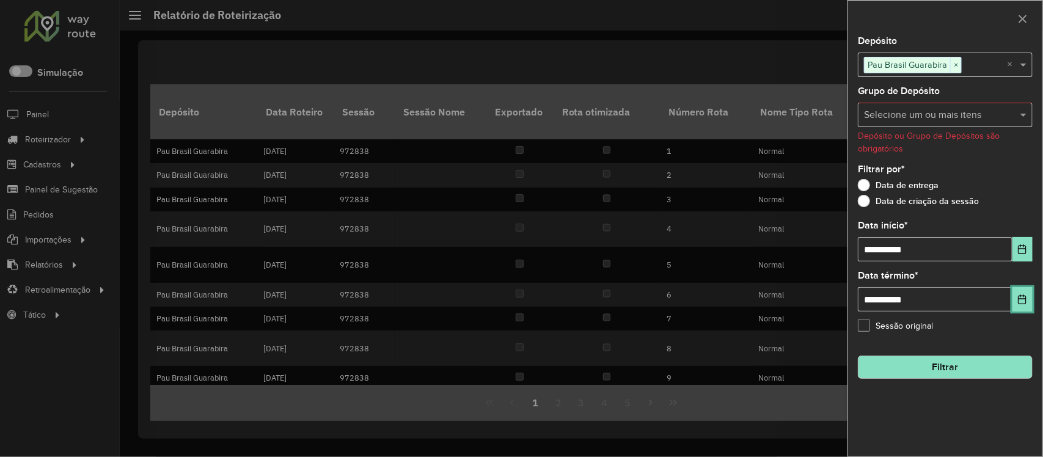
click at [1021, 303] on icon "Choose Date" at bounding box center [1022, 299] width 10 height 10
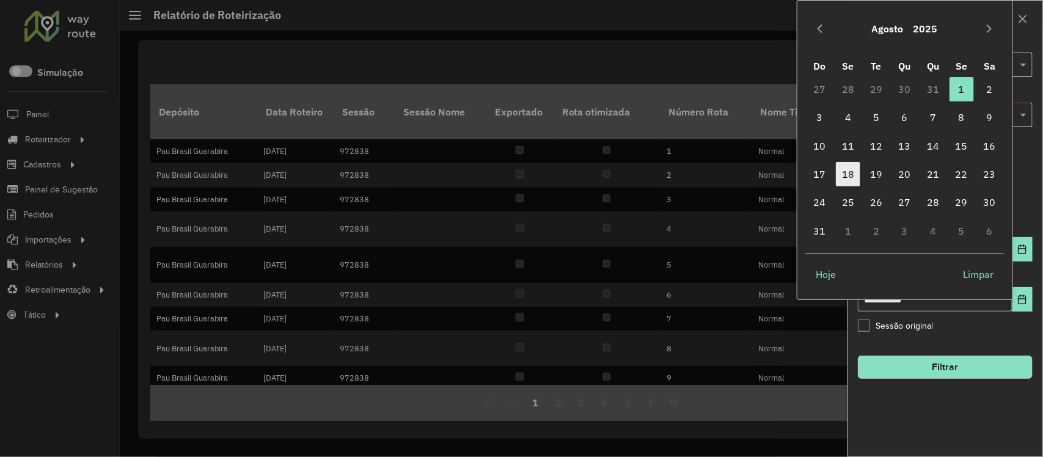
click at [845, 173] on span "18" at bounding box center [848, 174] width 24 height 24
type input "**********"
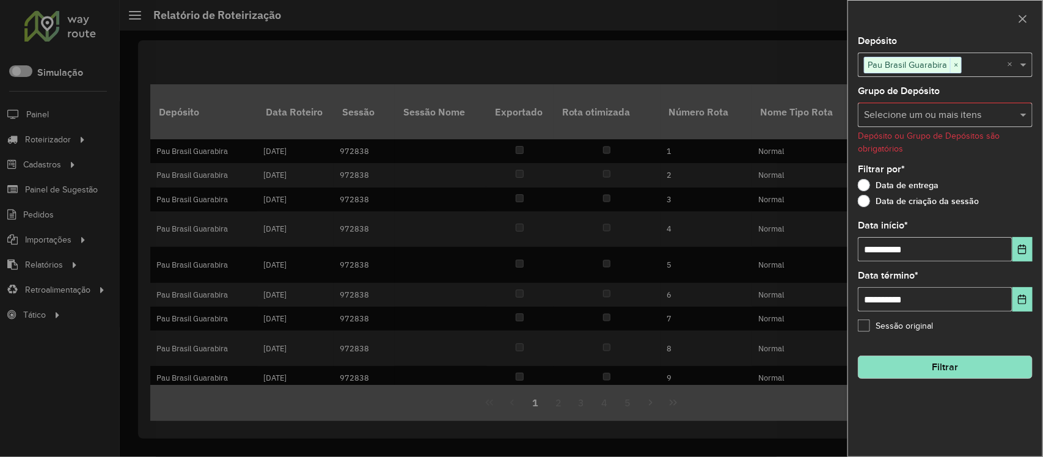
click at [927, 367] on button "Filtrar" at bounding box center [945, 367] width 175 height 23
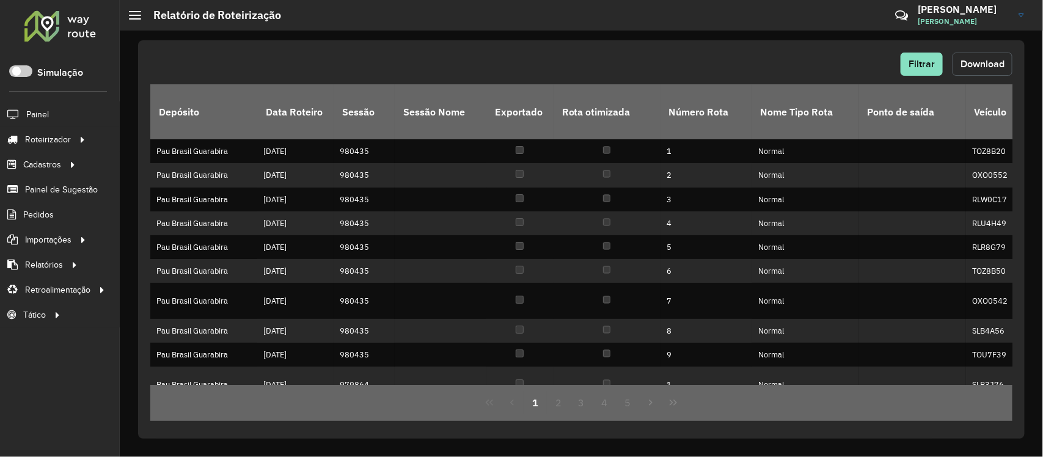
click at [979, 56] on button "Download" at bounding box center [982, 64] width 60 height 23
